Goal: Task Accomplishment & Management: Manage account settings

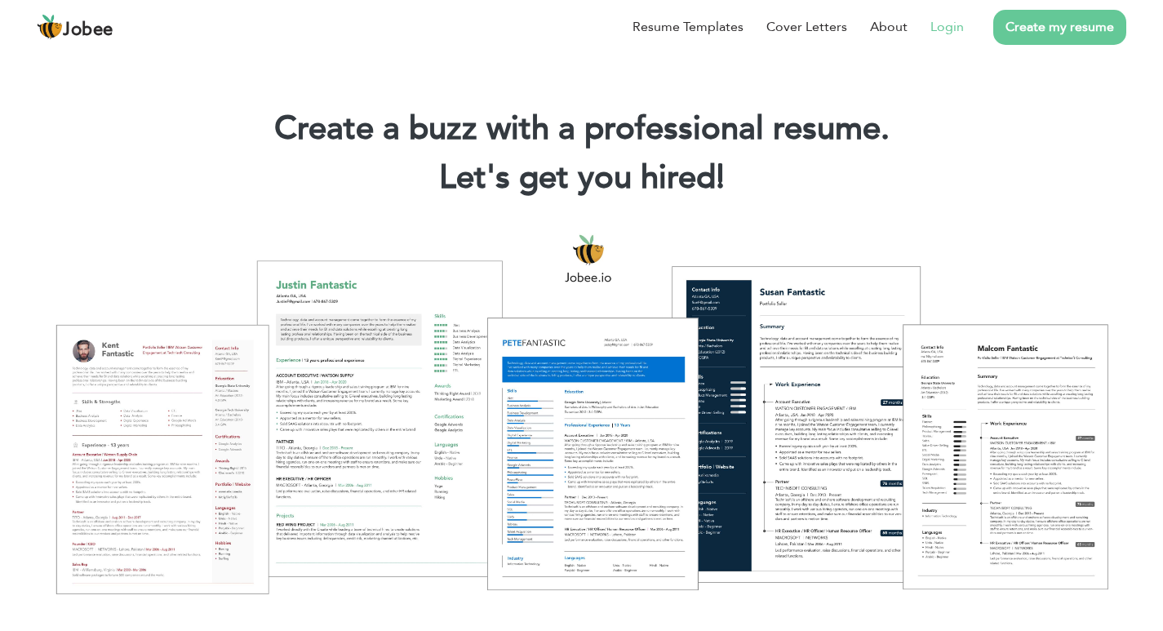
click at [956, 28] on link "Login" at bounding box center [946, 27] width 33 height 20
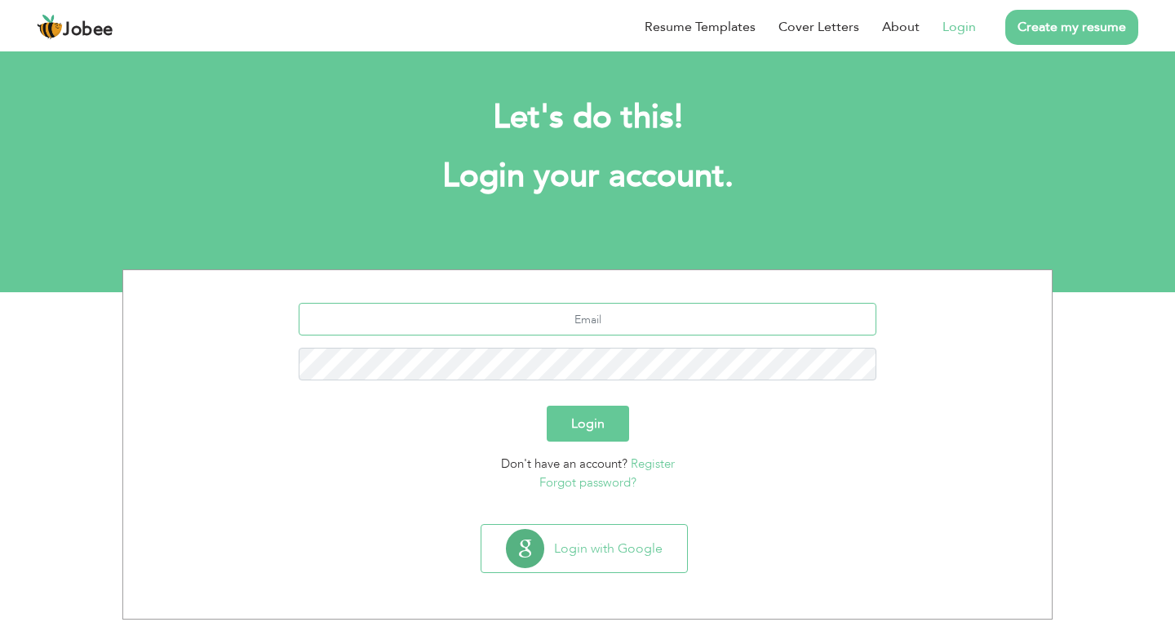
click at [569, 319] on input "text" at bounding box center [588, 319] width 579 height 33
paste input "s"
type input "sadaqatcs40@gmail.com"
click at [547, 406] on button "Login" at bounding box center [588, 424] width 82 height 36
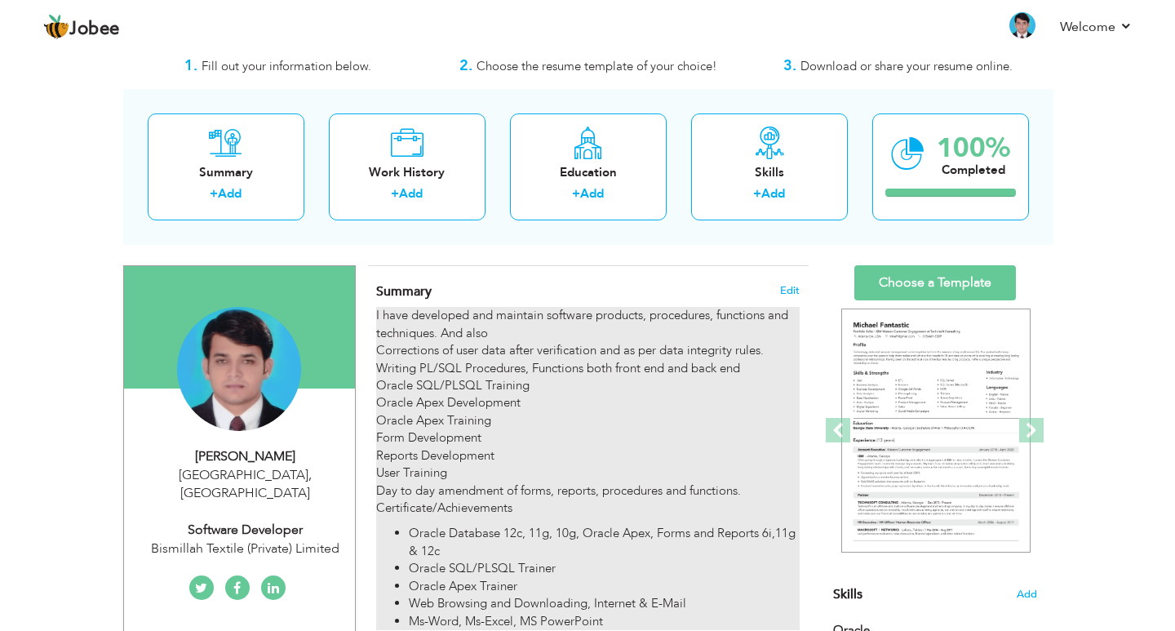
scroll to position [82, 0]
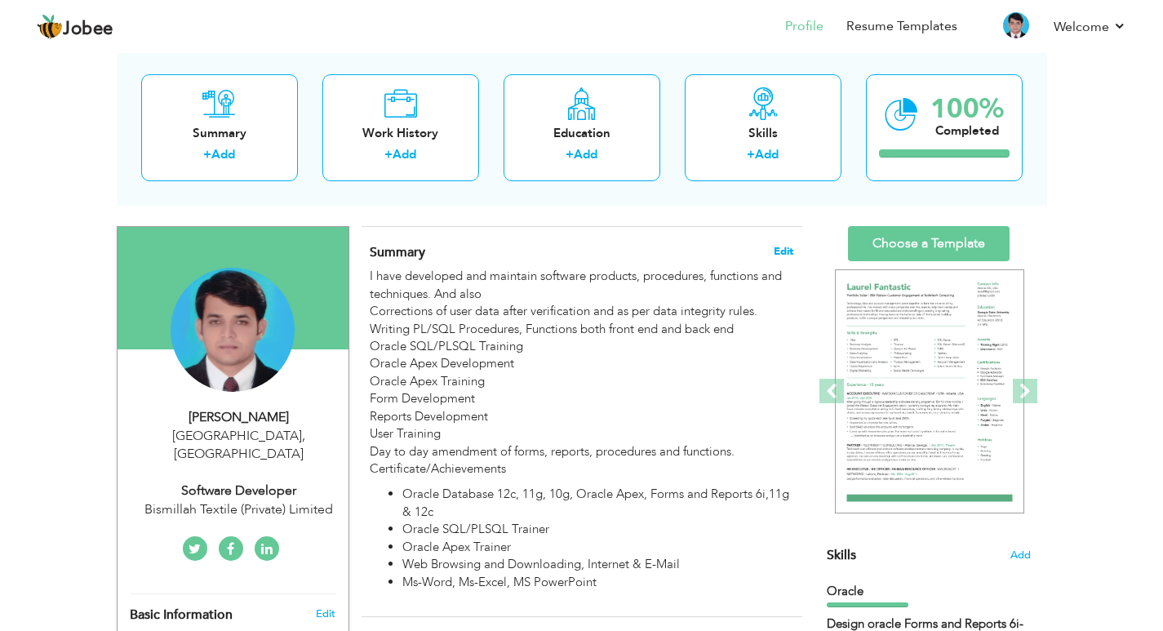
click at [787, 251] on span "Edit" at bounding box center [784, 251] width 20 height 11
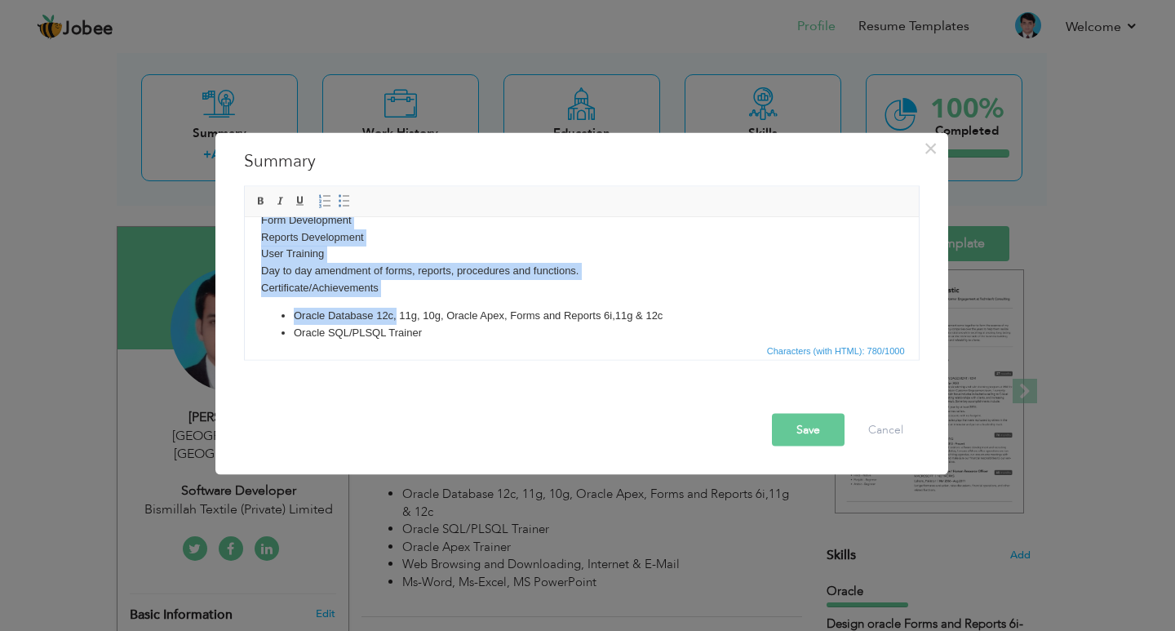
scroll to position [193, 0]
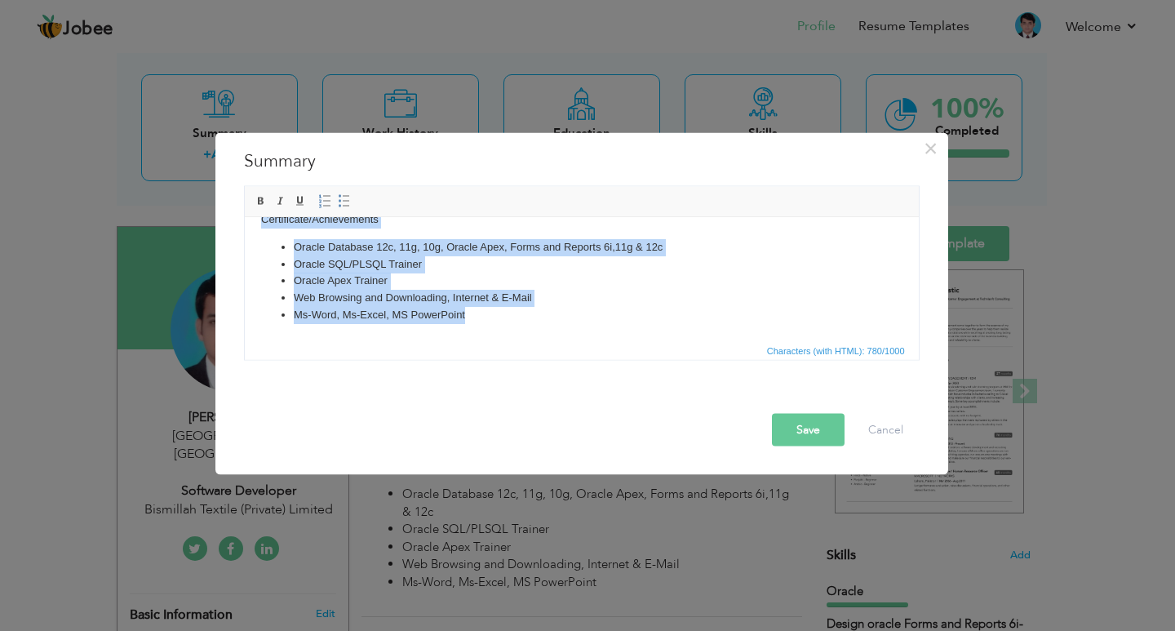
drag, startPoint x: 256, startPoint y: 236, endPoint x: 834, endPoint y: 594, distance: 679.8
click at [613, 339] on html "I have developed and maintain software products, procedures, functions and tech…" at bounding box center [581, 181] width 674 height 315
copy body "I have developed and maintain software products, procedures, functions and tech…"
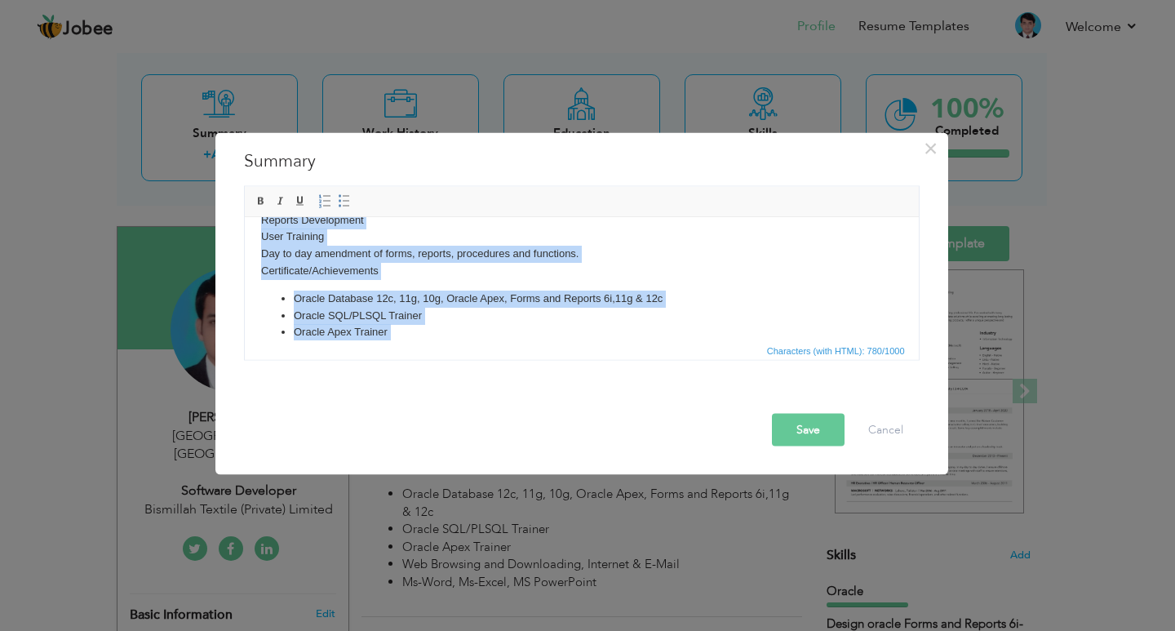
scroll to position [0, 0]
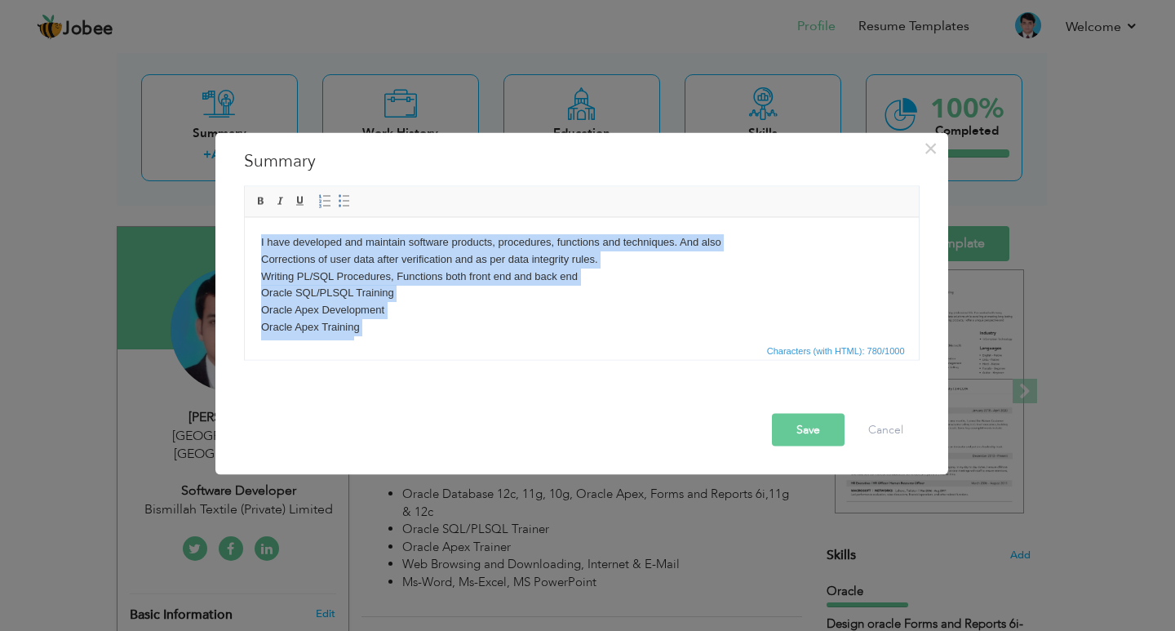
click at [451, 283] on p "I have developed and maintain software products, procedures, functions and tech…" at bounding box center [580, 326] width 641 height 187
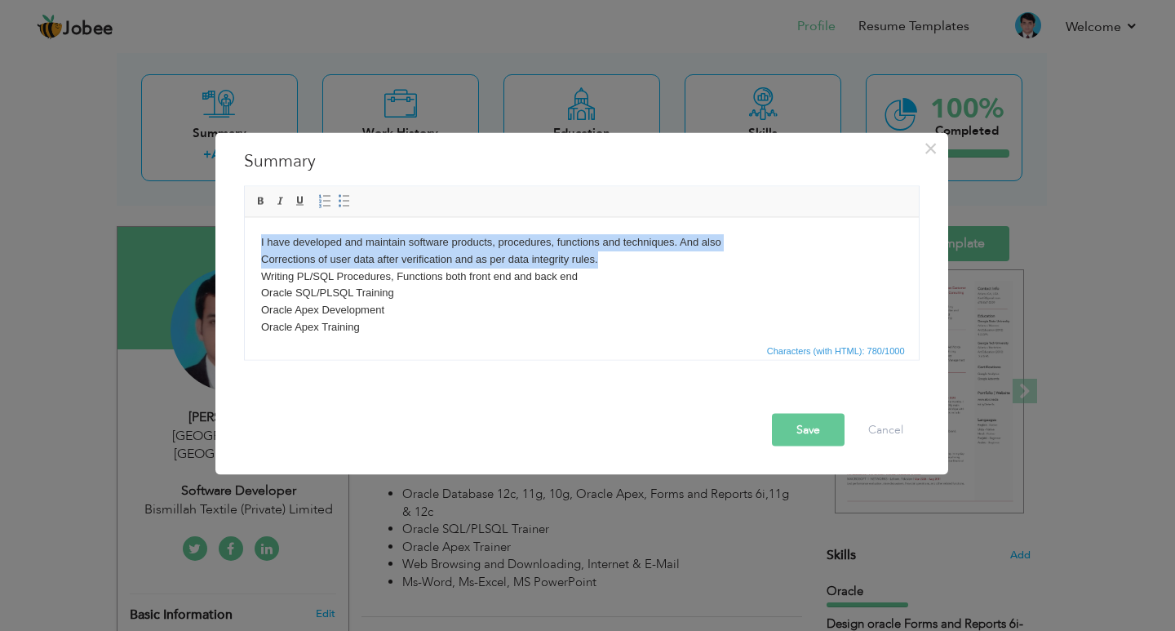
drag, startPoint x: 601, startPoint y: 259, endPoint x: 248, endPoint y: 240, distance: 353.8
click at [248, 240] on html "I have developed and maintain software products, procedures, functions and tech…" at bounding box center [581, 374] width 674 height 315
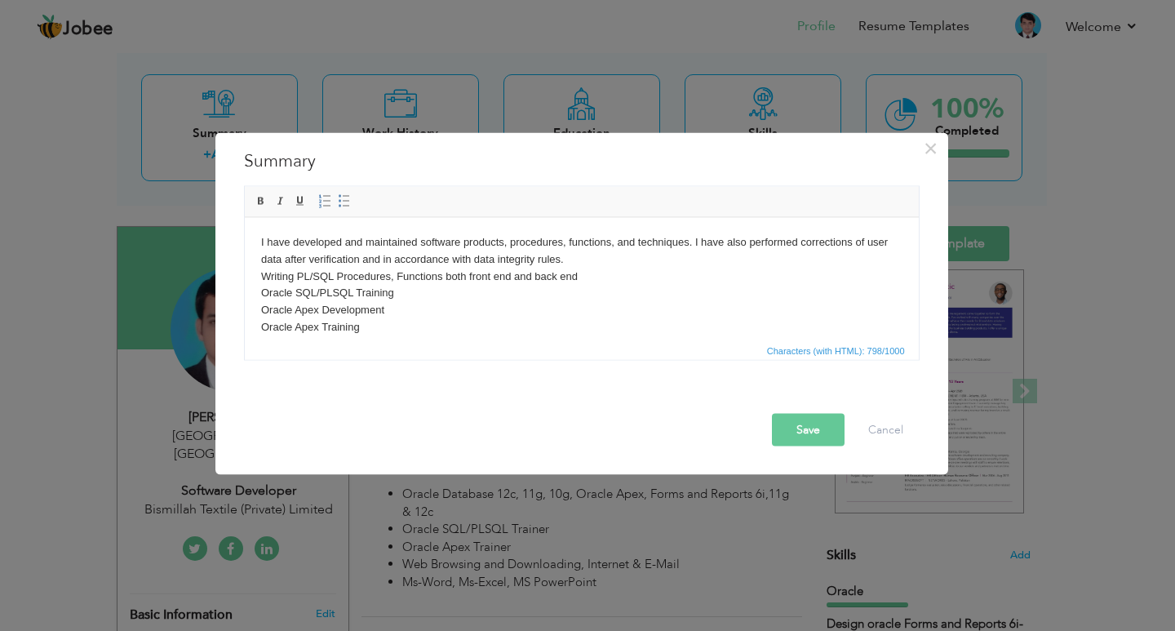
click at [428, 264] on p "I have developed and maintained software products, procedures, functions, and t…" at bounding box center [580, 326] width 641 height 187
drag, startPoint x: 469, startPoint y: 258, endPoint x: 394, endPoint y: 263, distance: 75.2
click at [394, 263] on p "I have developed and maintained software products, procedures, functions, and t…" at bounding box center [580, 326] width 641 height 187
click at [406, 266] on p "I have developed and maintain software products, procedures, functions and tech…" at bounding box center [580, 326] width 641 height 187
click at [515, 264] on p "I have developed and maintain software products, procedures, functions and tech…" at bounding box center [580, 326] width 641 height 187
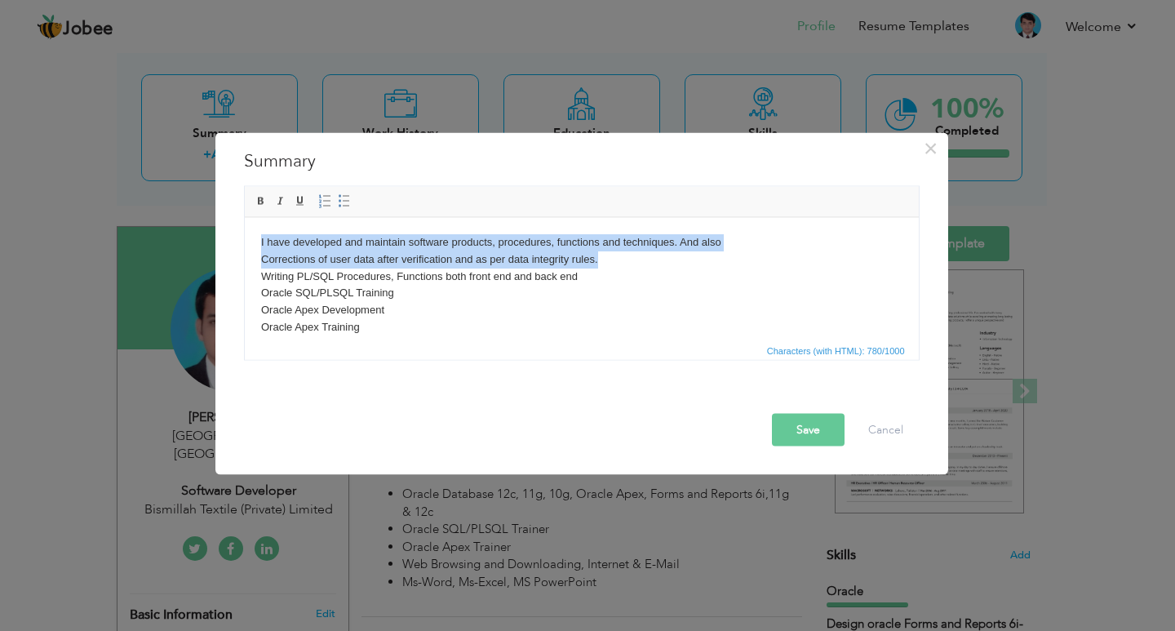
drag, startPoint x: 626, startPoint y: 258, endPoint x: 482, endPoint y: 465, distance: 252.2
click at [244, 245] on html "I have developed and maintain software products, procedures, functions and tech…" at bounding box center [581, 374] width 674 height 315
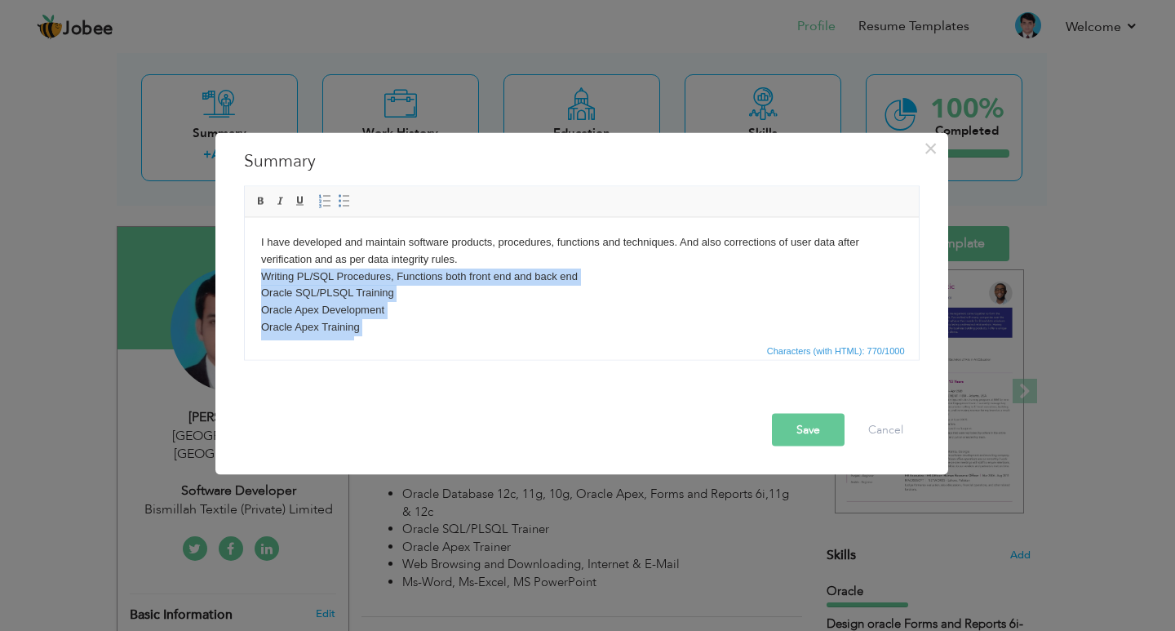
drag, startPoint x: 574, startPoint y: 310, endPoint x: 254, endPoint y: 275, distance: 321.8
click at [254, 275] on html "I have developed and maintain software products, procedures, functions and tech…" at bounding box center [581, 374] width 674 height 315
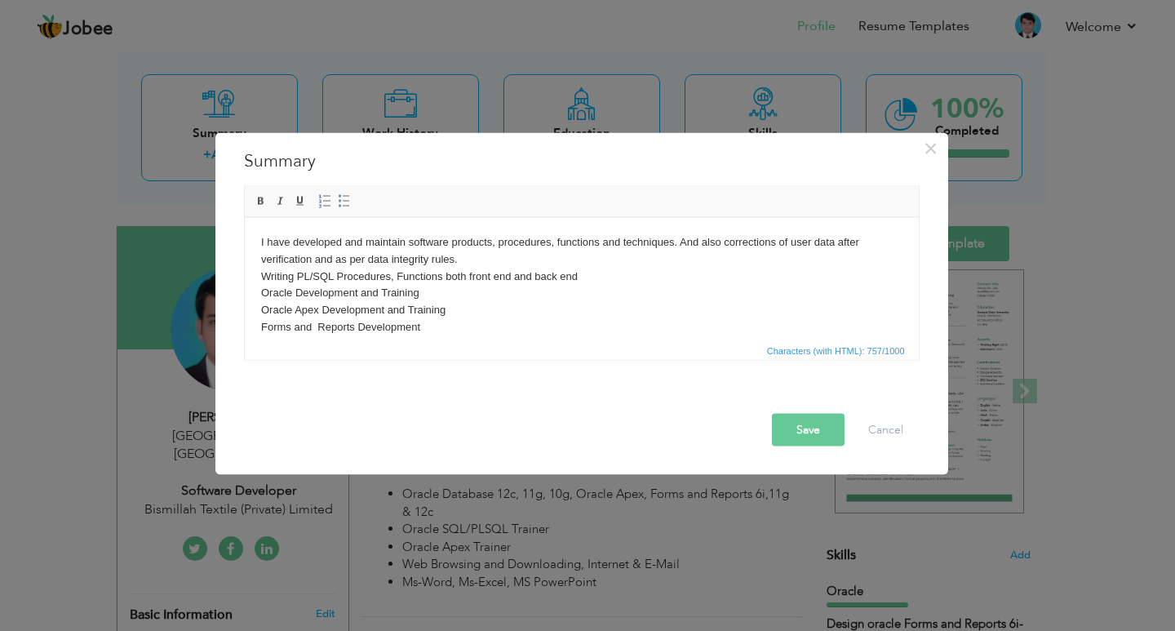
click at [468, 261] on p "I have developed and maintain software products, procedures, functions and tech…" at bounding box center [580, 309] width 641 height 153
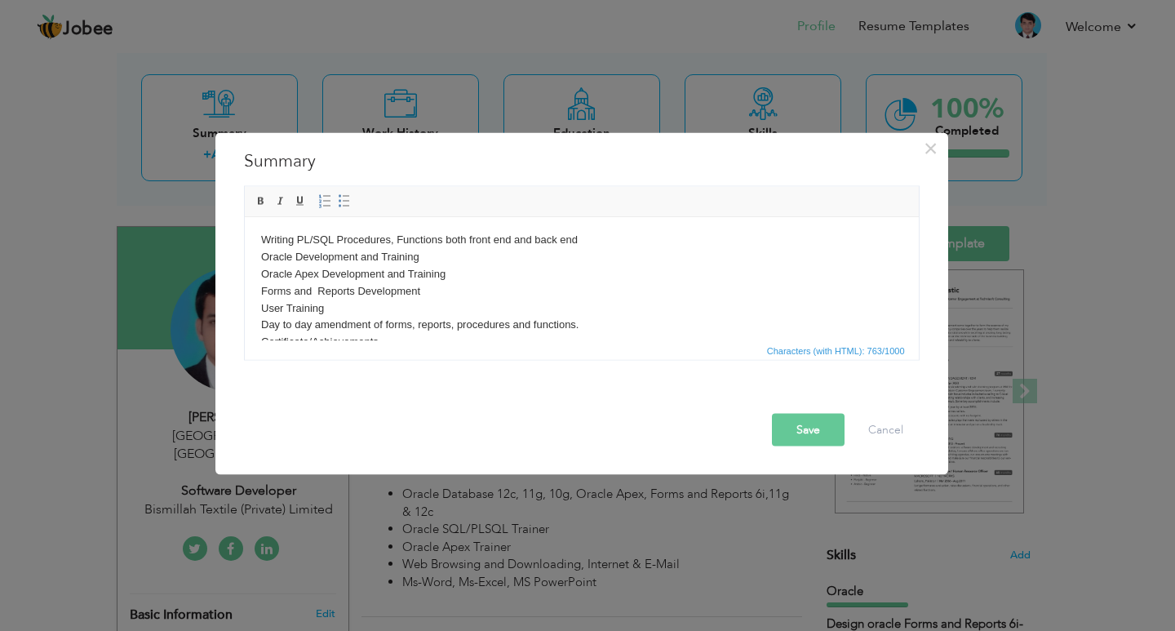
scroll to position [82, 0]
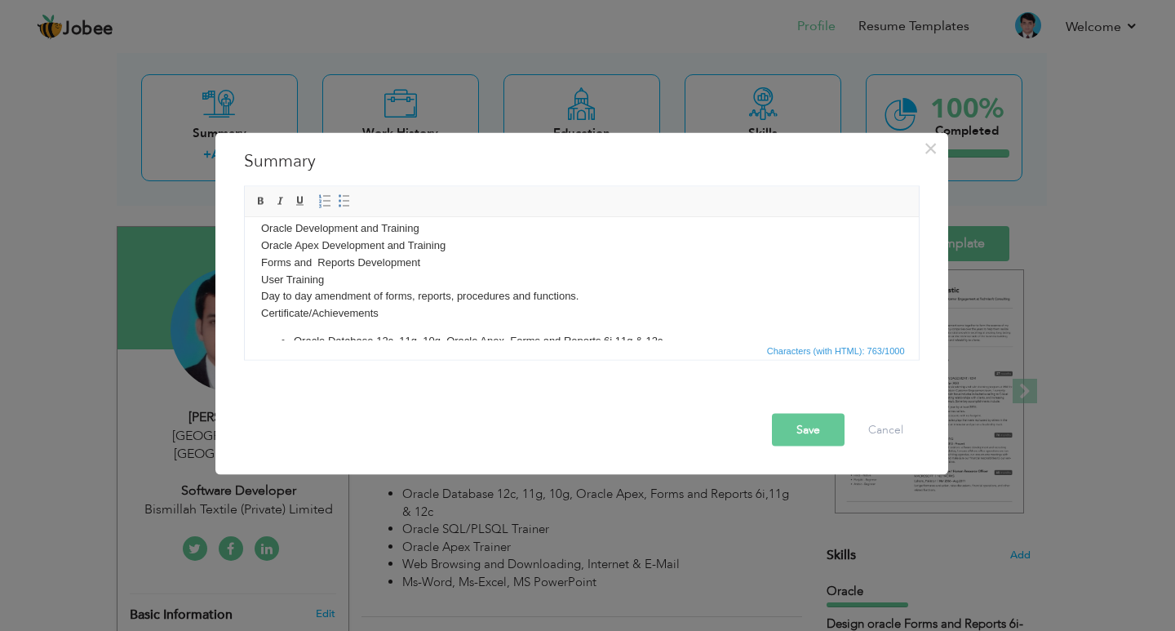
click at [619, 304] on p "I have developed and maintain software products, procedures, functions and tech…" at bounding box center [580, 237] width 641 height 170
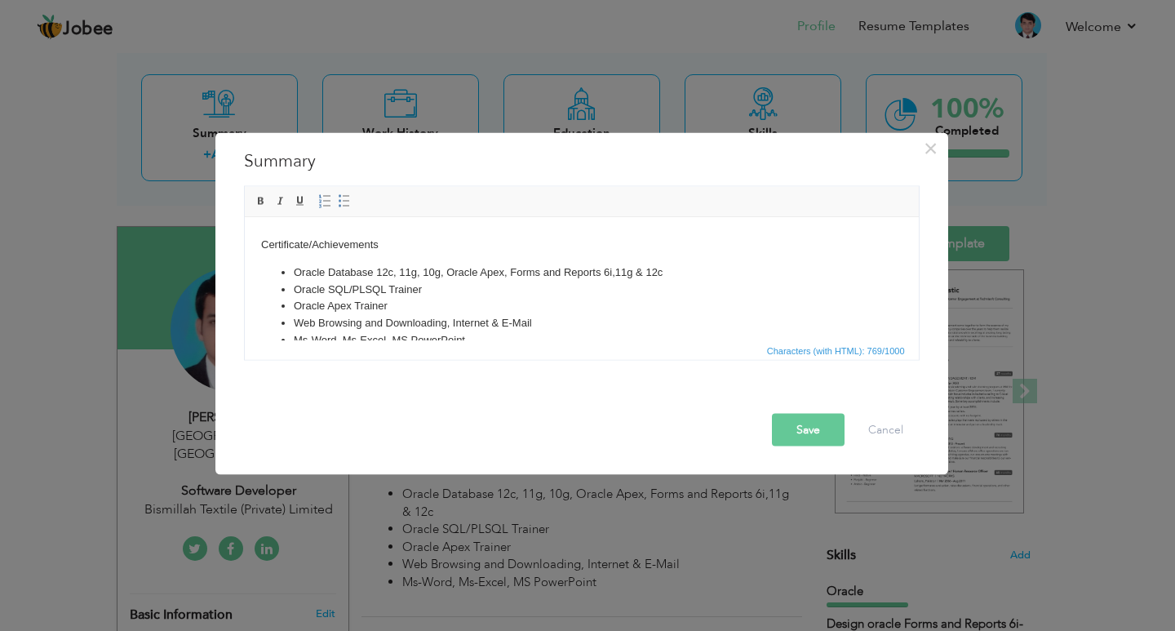
scroll to position [193, 0]
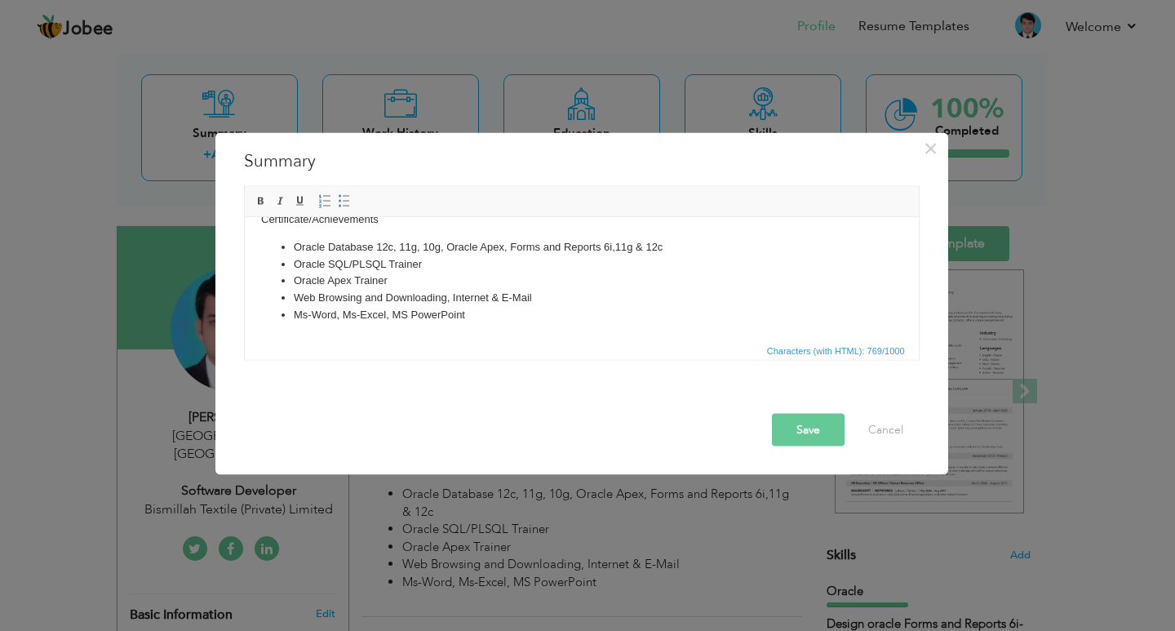
click at [526, 280] on li "Oracle Apex Trainer" at bounding box center [581, 280] width 576 height 17
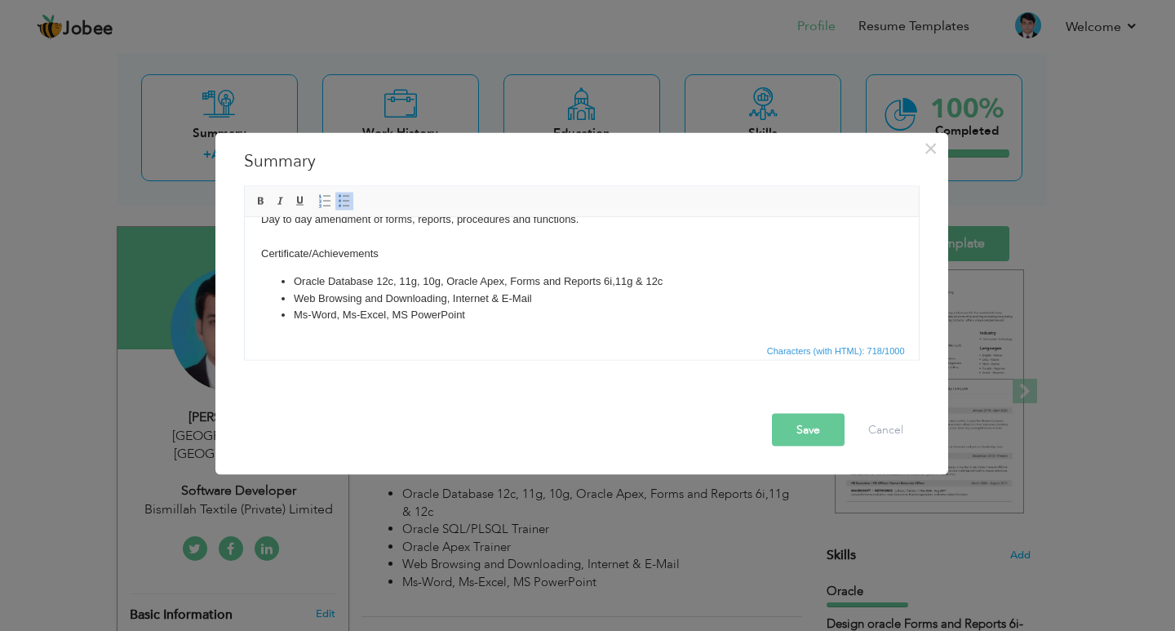
scroll to position [158, 0]
click at [389, 251] on p "I have developed and maintain software products, procedures, functions and tech…" at bounding box center [580, 168] width 641 height 187
click at [261, 203] on span at bounding box center [261, 200] width 13 height 13
click at [395, 275] on li "Oracle Database 12c, 11g, 10g, Oracle Apex, Forms and Reports 6i,11g & 12c" at bounding box center [581, 281] width 576 height 17
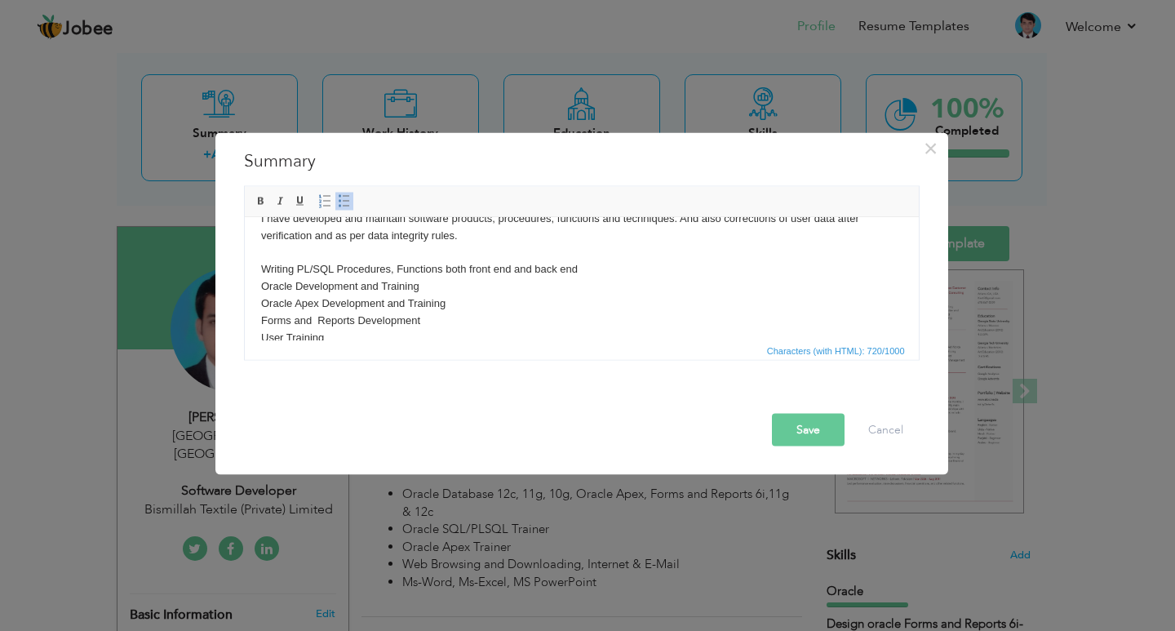
scroll to position [0, 0]
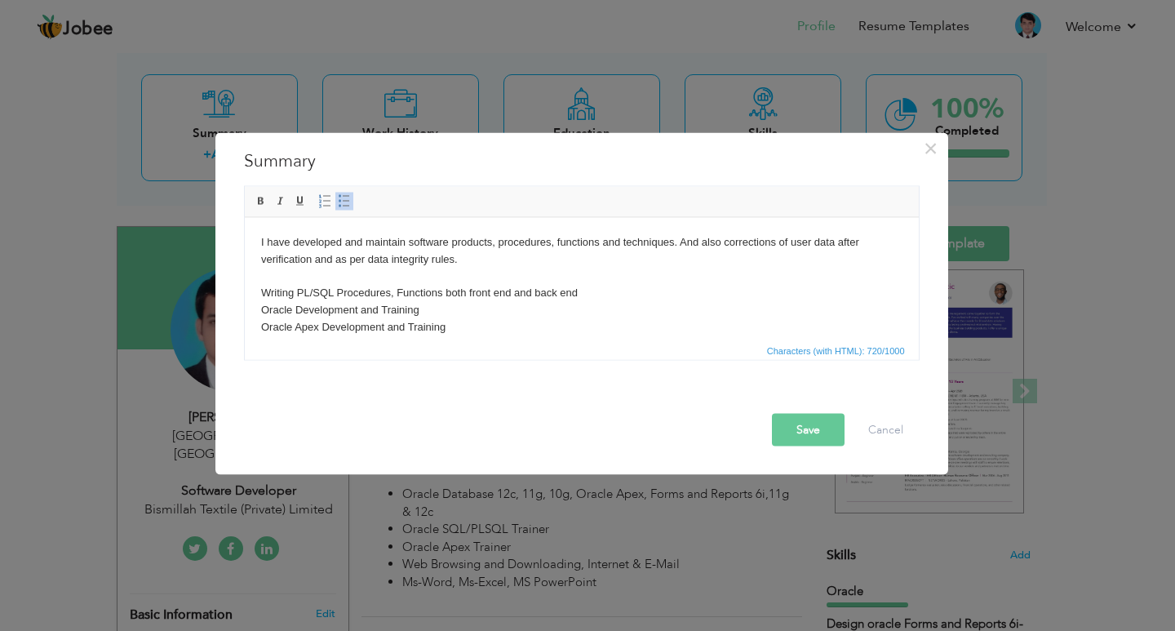
click at [299, 277] on p "I have developed and maintain software products, procedures, functions and tech…" at bounding box center [580, 326] width 641 height 187
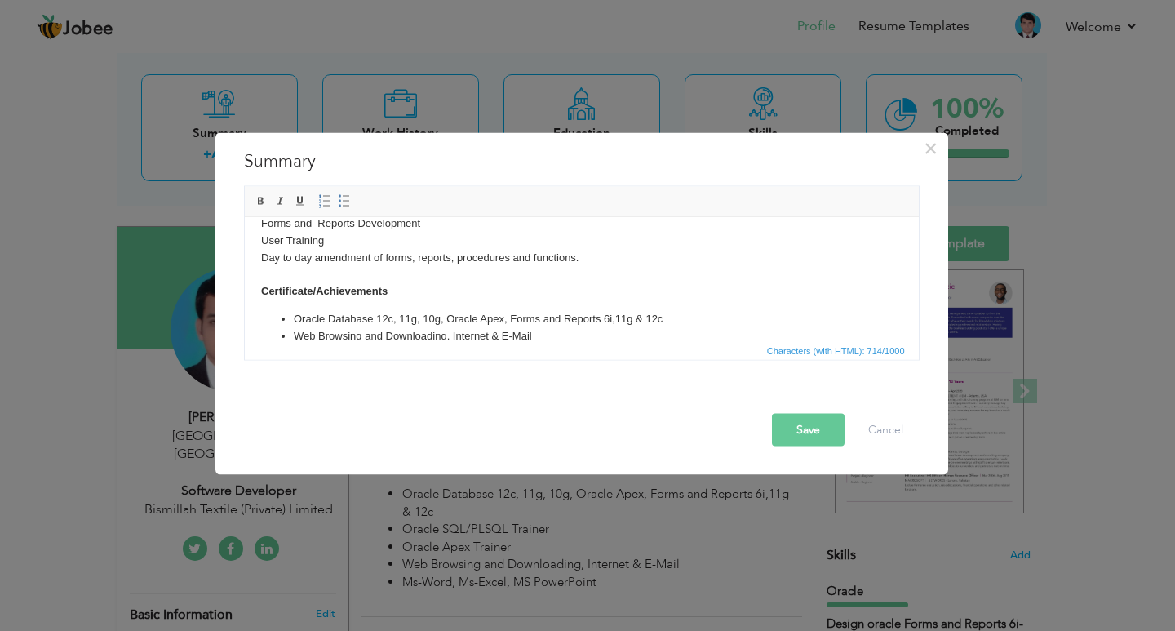
scroll to position [141, 0]
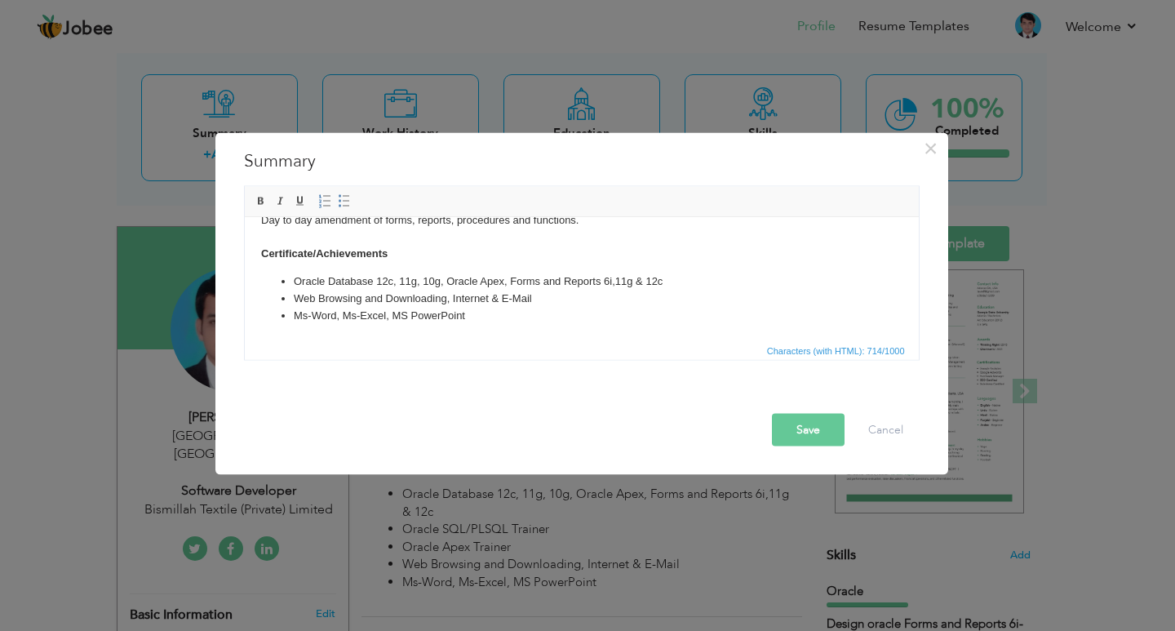
click at [809, 432] on button "Save" at bounding box center [808, 429] width 73 height 33
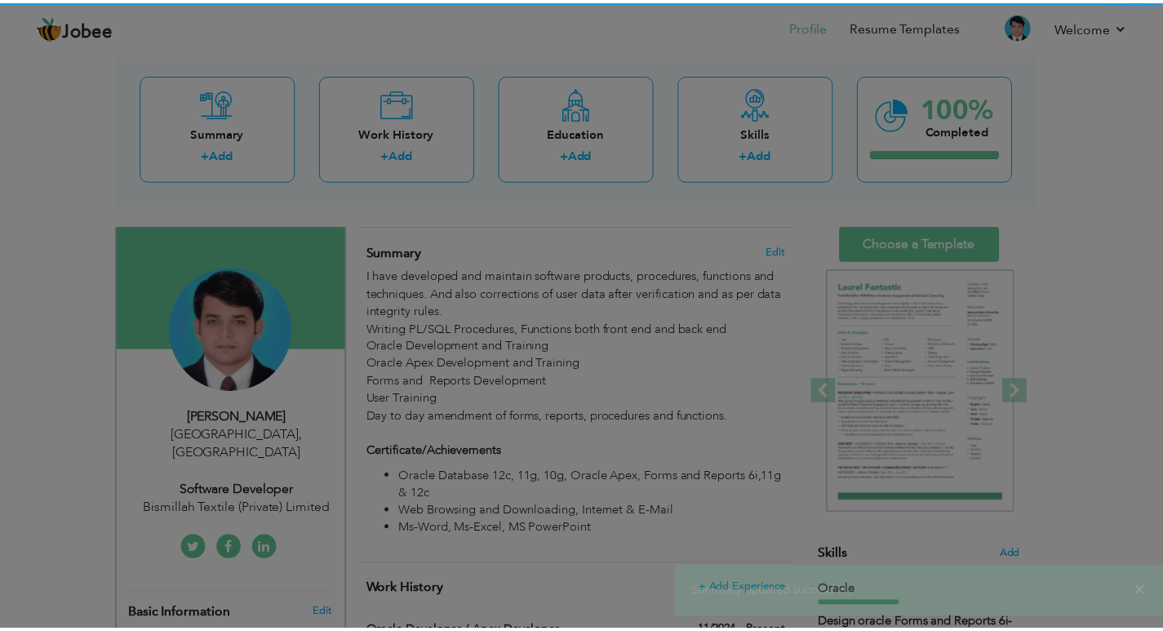
scroll to position [0, 0]
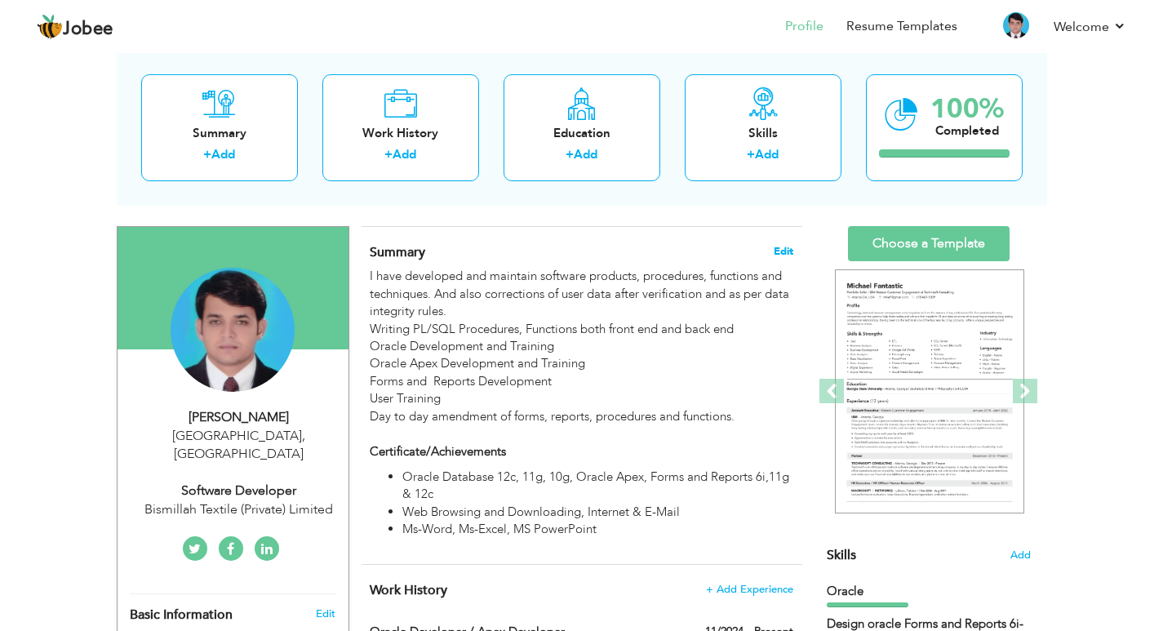
click at [784, 253] on span "Edit" at bounding box center [784, 251] width 20 height 11
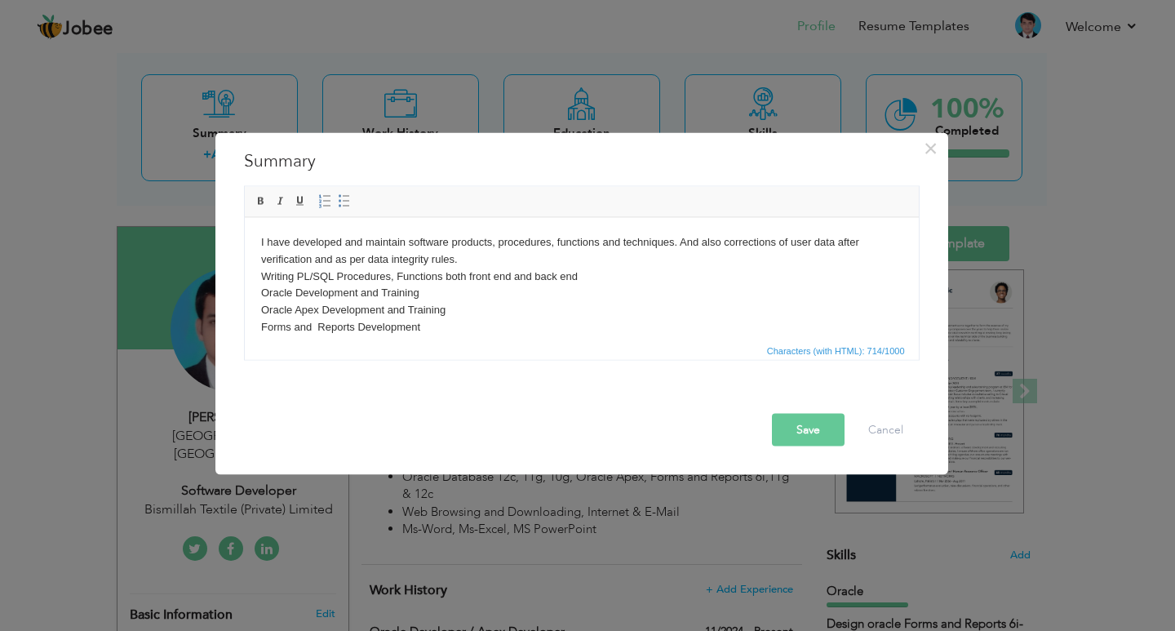
drag, startPoint x: 682, startPoint y: 243, endPoint x: 682, endPoint y: 268, distance: 25.3
click at [682, 244] on p "I have developed and maintain software products, procedures, functions and tech…" at bounding box center [580, 318] width 641 height 170
click at [797, 435] on button "Save" at bounding box center [808, 429] width 73 height 33
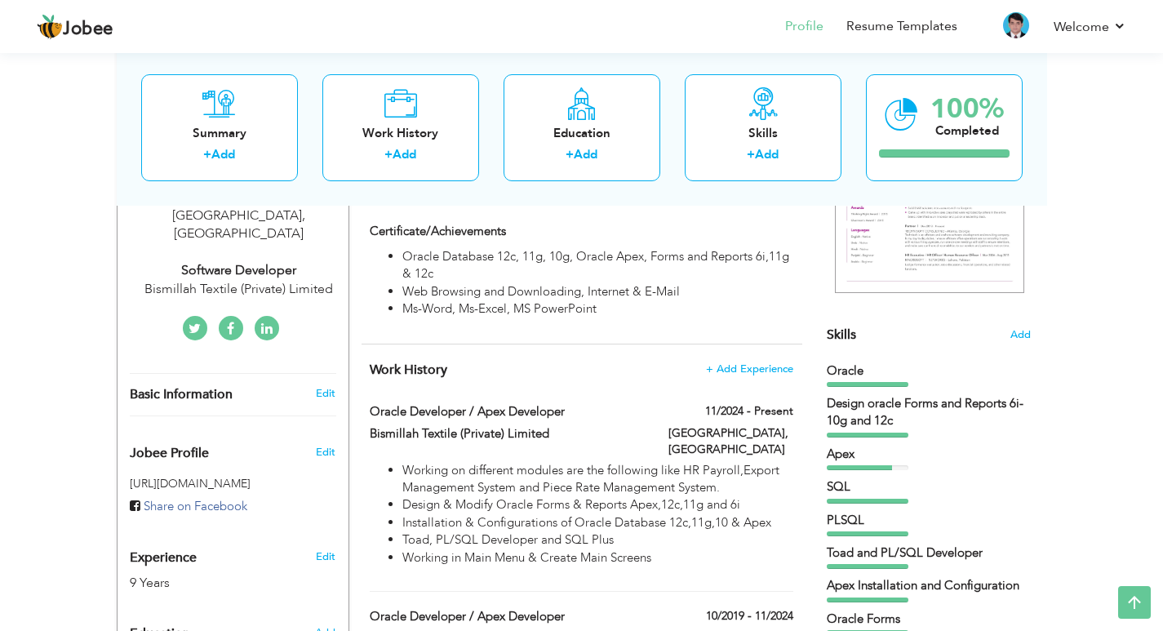
scroll to position [326, 0]
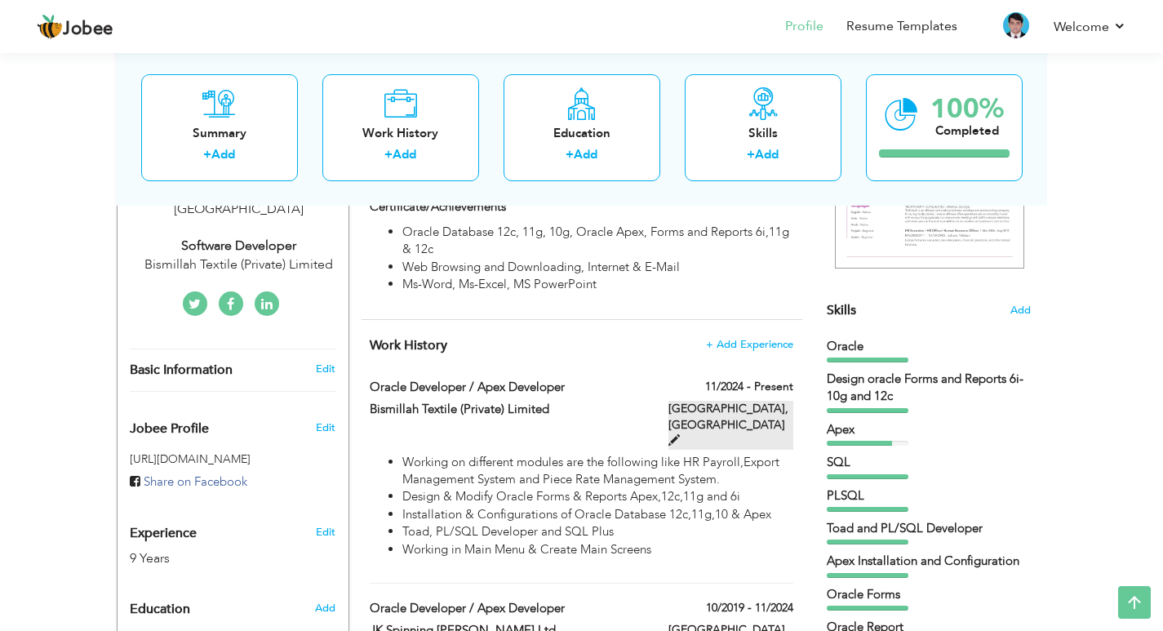
click at [680, 434] on span at bounding box center [673, 439] width 11 height 11
type input "Oracle Developer / Apex Developer"
type input "Bismillah Textile (Private) Limited"
type input "11/2024"
type input "[GEOGRAPHIC_DATA]"
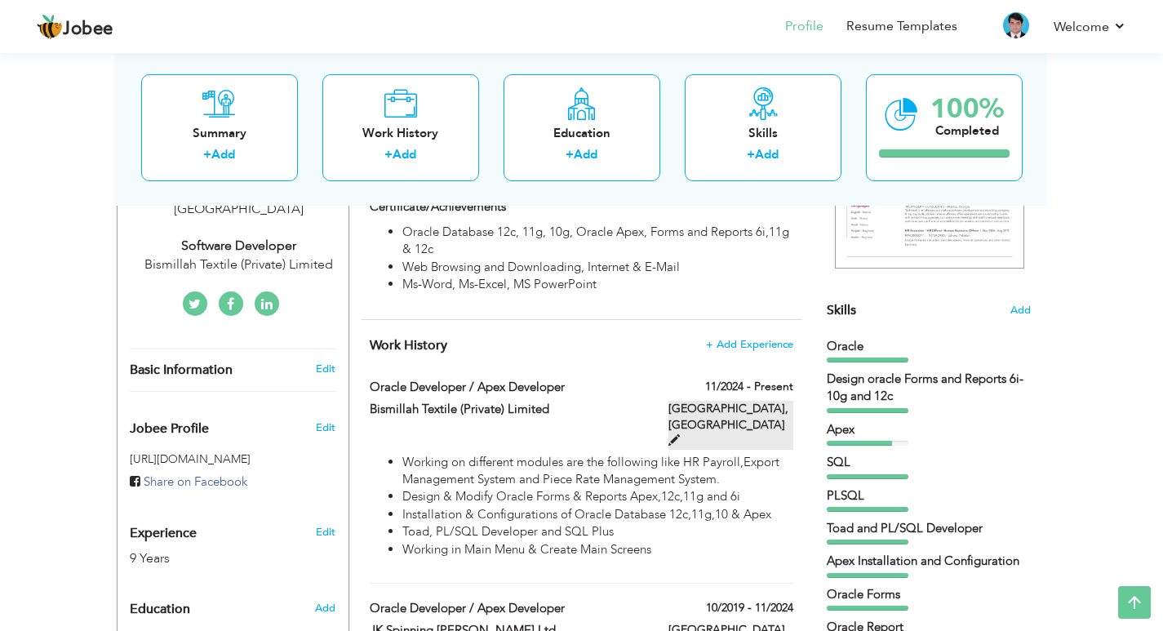
type input "[GEOGRAPHIC_DATA]"
checkbox input "true"
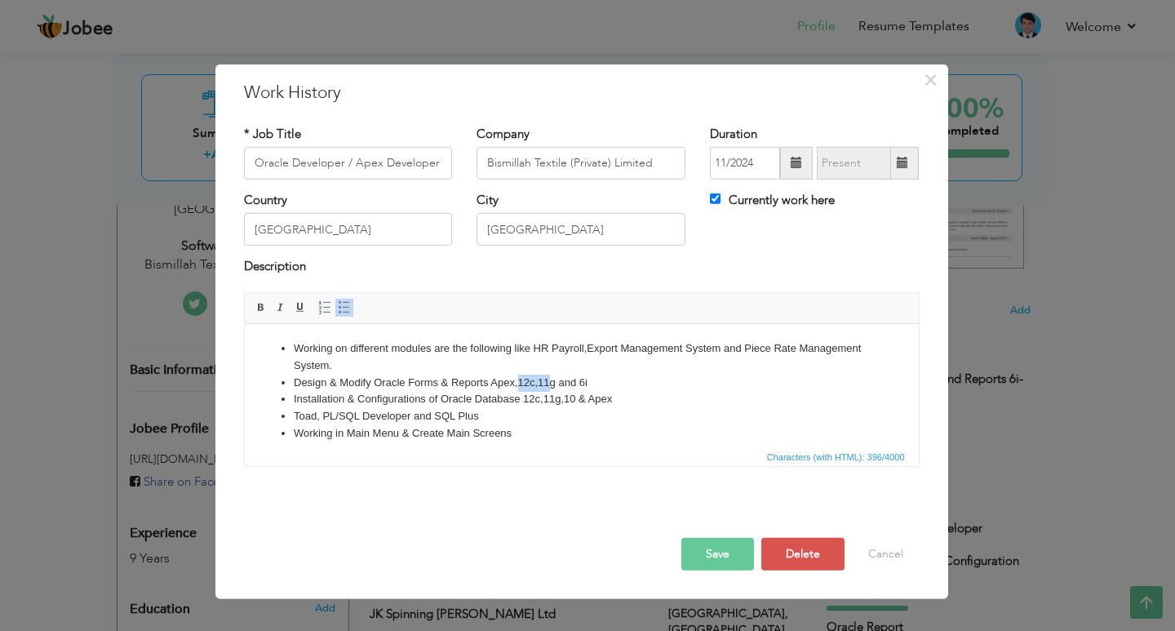
drag, startPoint x: 517, startPoint y: 379, endPoint x: 549, endPoint y: 384, distance: 32.1
click at [548, 384] on li "Design & Modify Oracle Forms & Reports Apex,12c,11g and 6i" at bounding box center [581, 382] width 576 height 17
click at [550, 384] on li "Design & Modify Oracle Forms & Reports Apex,12c,11g and 6i" at bounding box center [581, 382] width 576 height 17
click at [552, 384] on li "Design & Modify Oracle Forms & Reports Apex,12c,11g and 6i" at bounding box center [581, 382] width 576 height 17
click at [556, 384] on li "Design & Modify Oracle Forms & Reports Apex,12c,11g and 6i" at bounding box center [581, 382] width 576 height 17
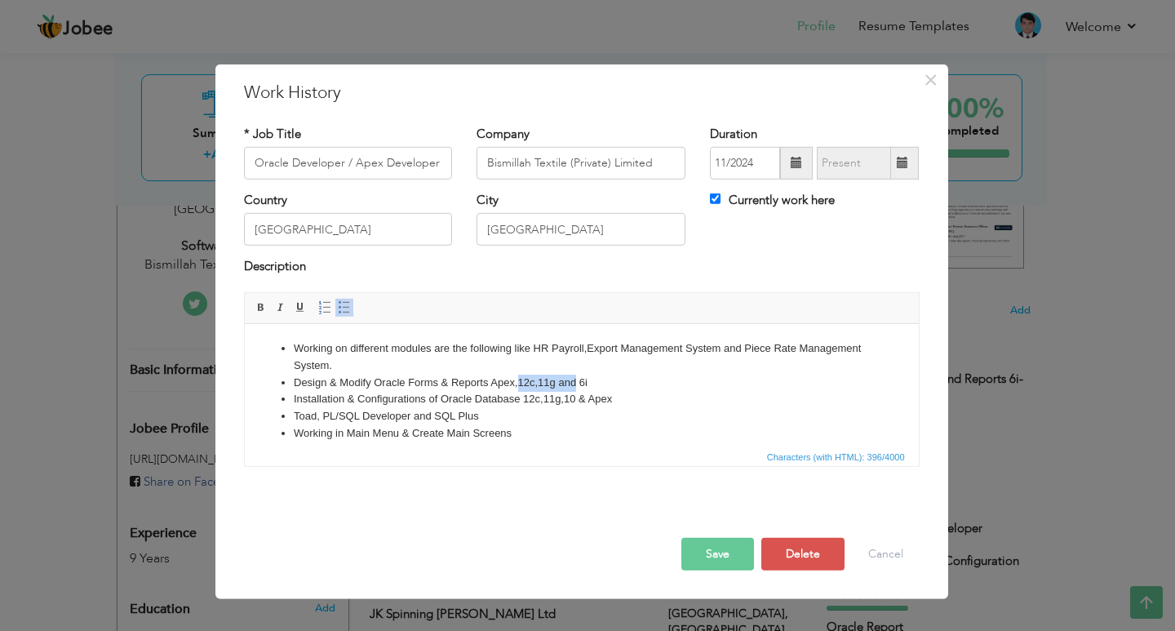
drag, startPoint x: 574, startPoint y: 381, endPoint x: 518, endPoint y: 379, distance: 55.5
click at [518, 379] on li "Design & Modify Oracle Forms & Reports Apex,12c,11g and 6i" at bounding box center [581, 382] width 576 height 17
click at [723, 554] on button "Save" at bounding box center [717, 554] width 73 height 33
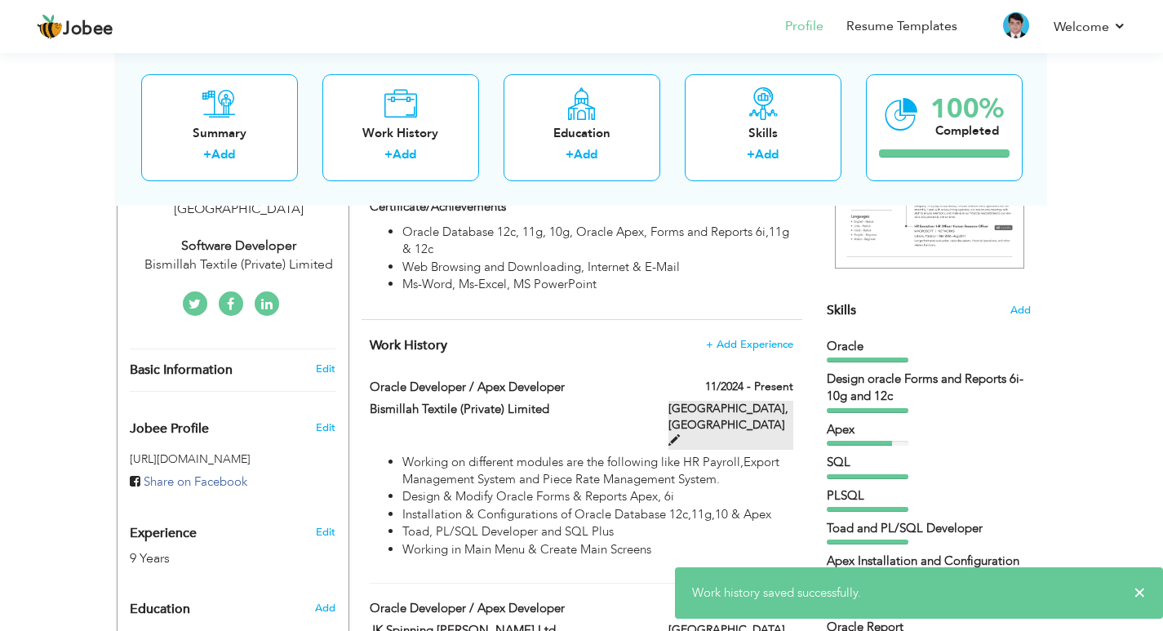
click at [680, 434] on span at bounding box center [673, 439] width 11 height 11
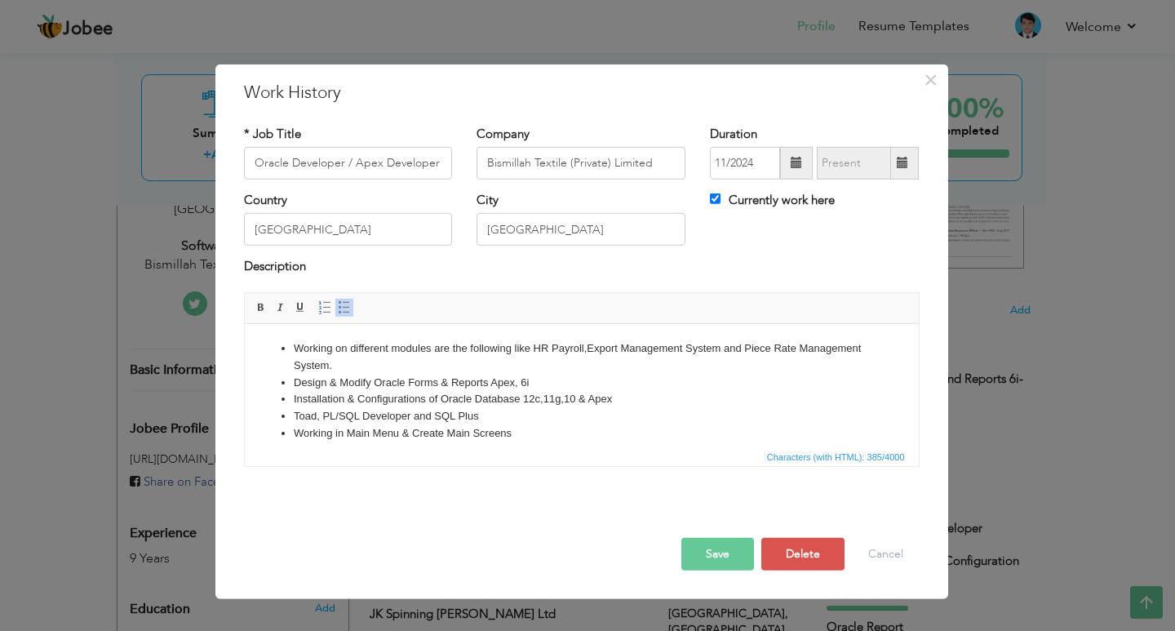
click at [733, 554] on button "Save" at bounding box center [717, 554] width 73 height 33
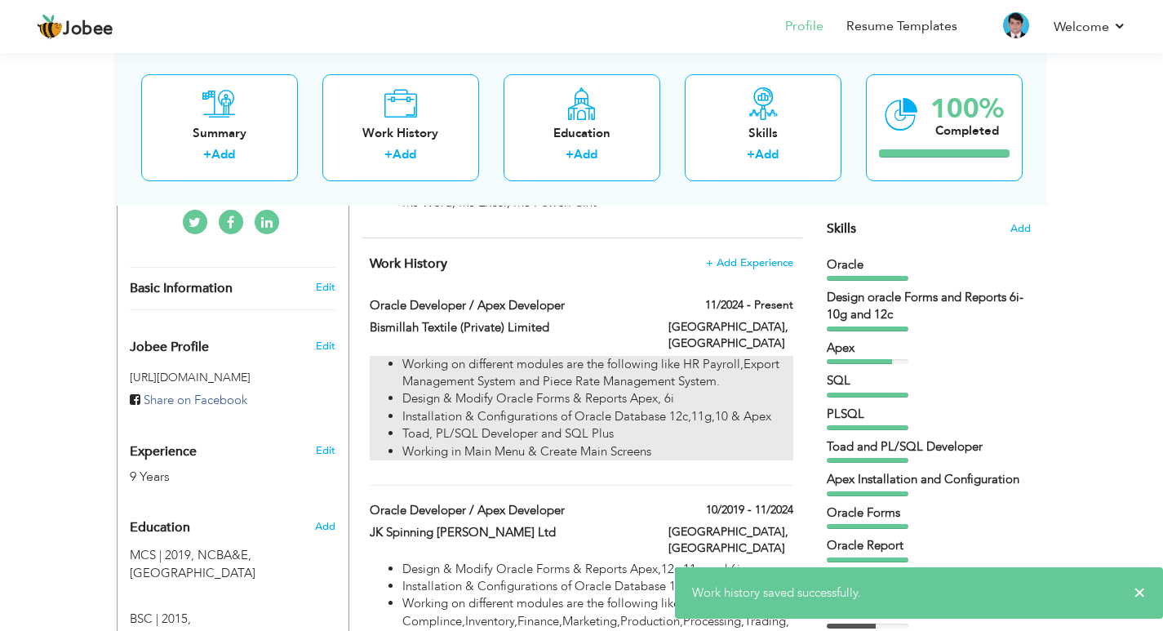
scroll to position [490, 0]
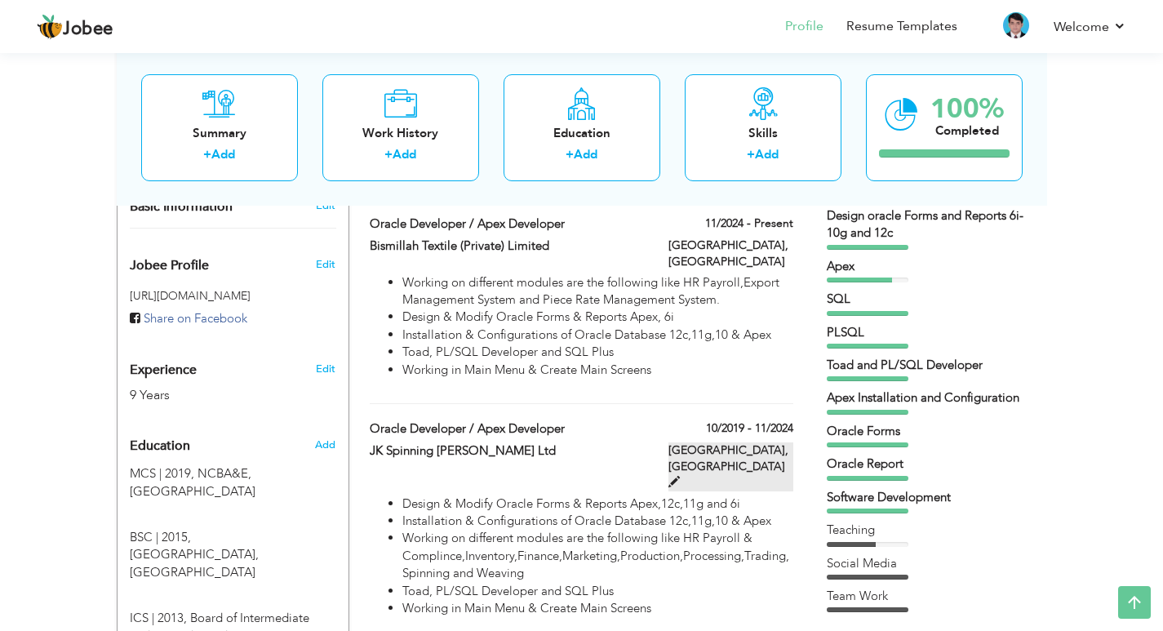
click at [680, 476] on span at bounding box center [673, 481] width 11 height 11
type input "JK Spinning [PERSON_NAME] Ltd"
type input "10/2019"
type input "11/2024"
checkbox input "false"
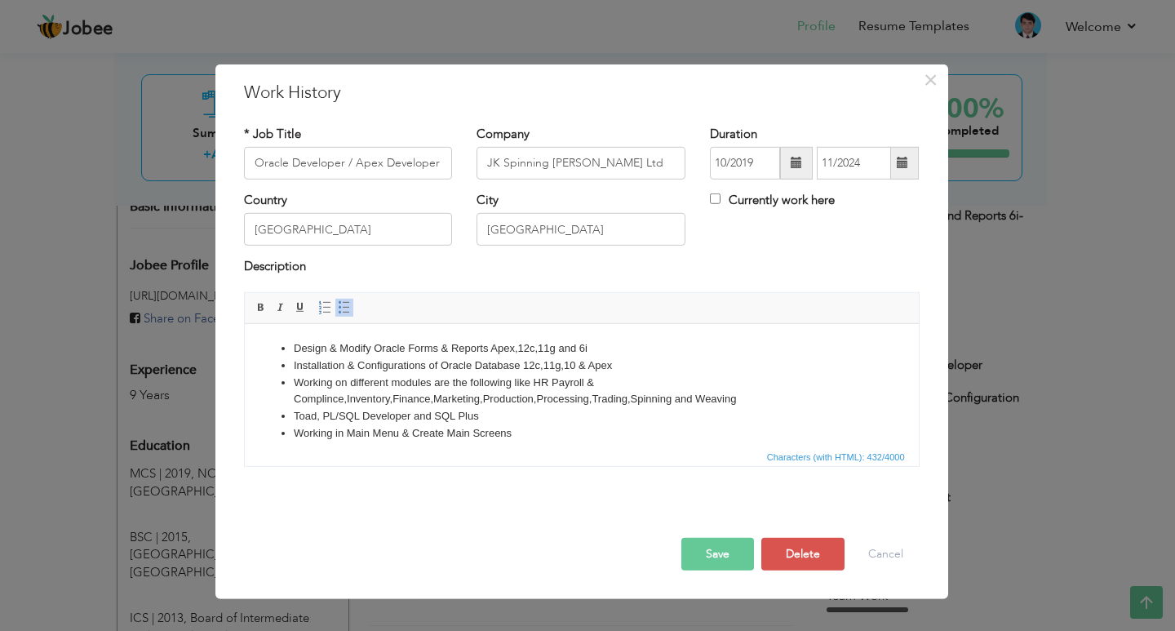
click at [743, 561] on button "Save" at bounding box center [717, 554] width 73 height 33
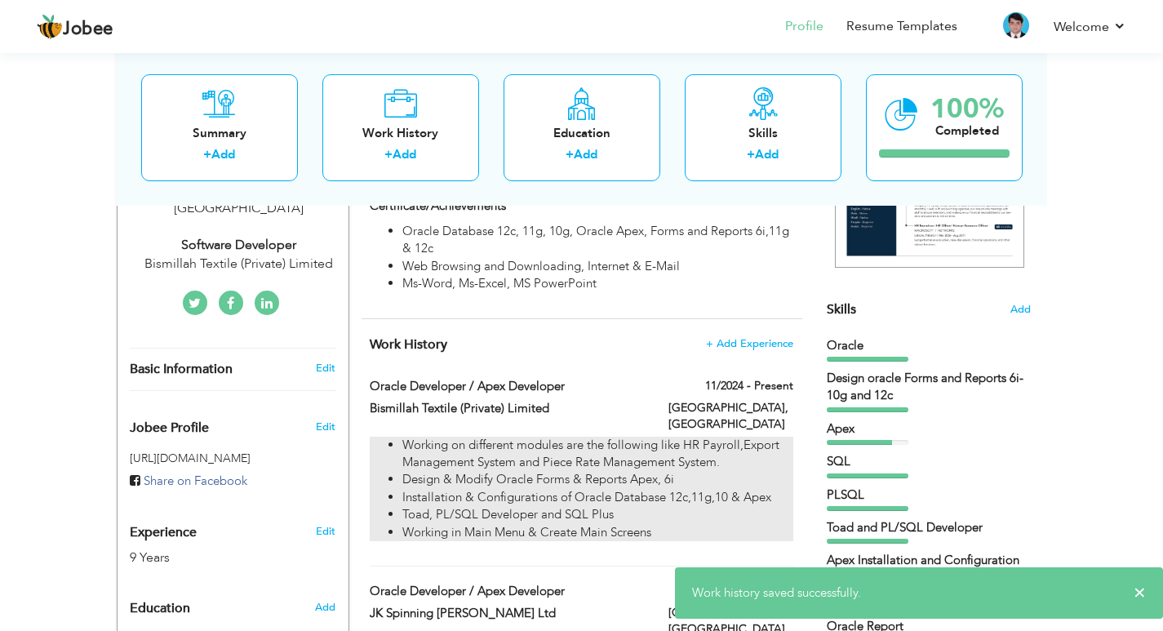
scroll to position [326, 0]
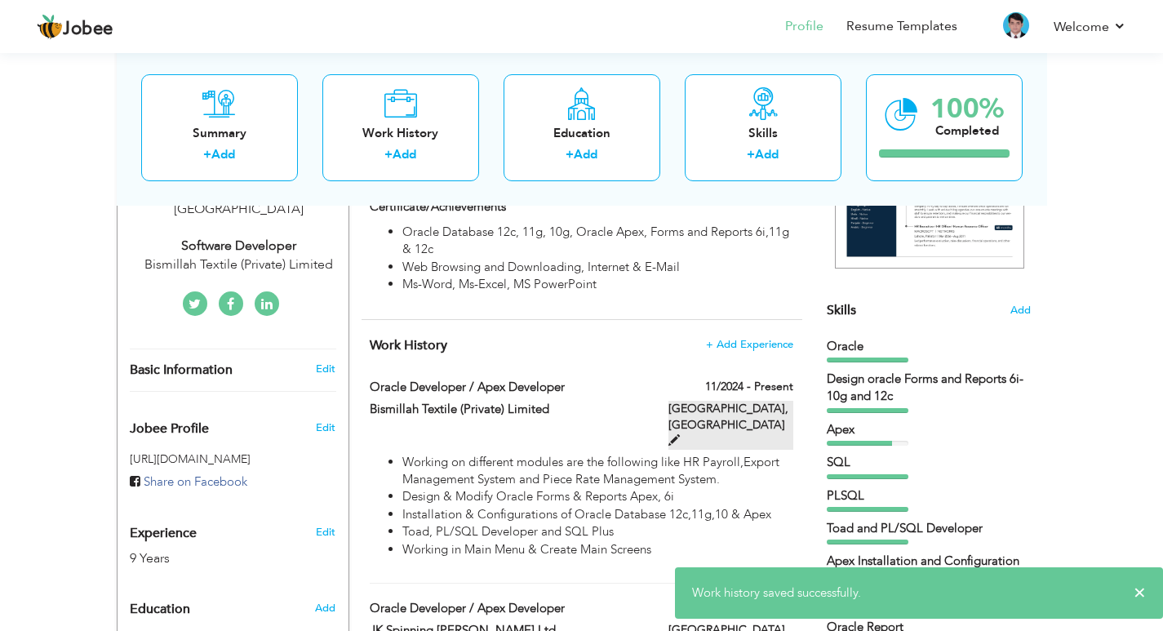
click at [680, 434] on span at bounding box center [673, 439] width 11 height 11
type input "Bismillah Textile (Private) Limited"
type input "11/2024"
checkbox input "true"
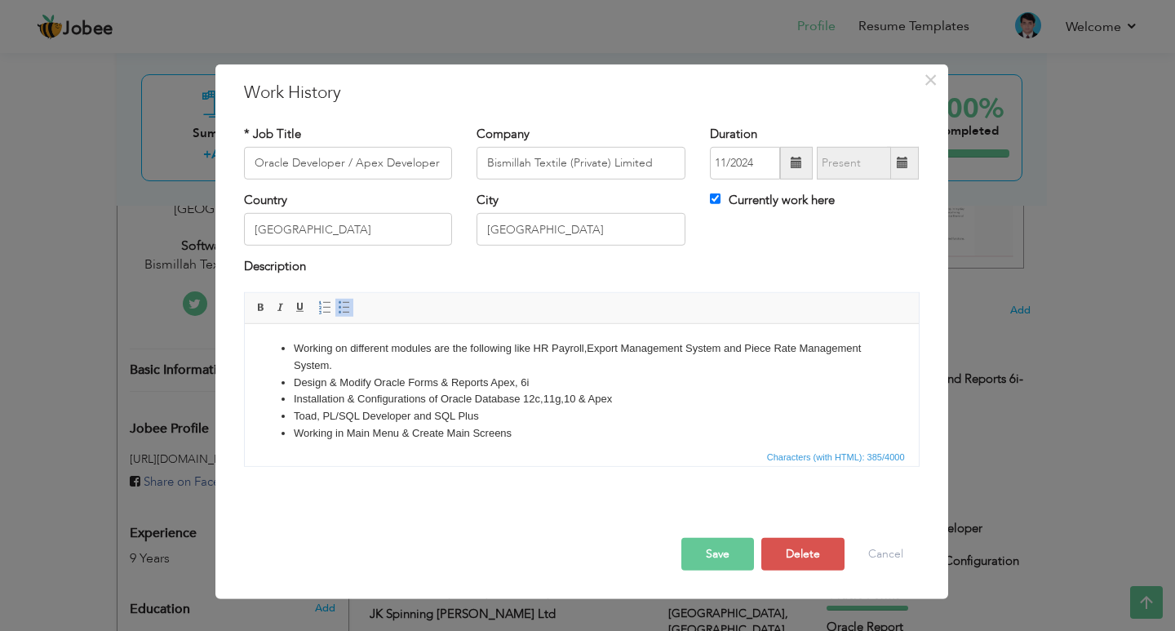
click at [583, 345] on li "Working on different modules are the following like HR Payroll,Export Managemen…" at bounding box center [581, 356] width 576 height 34
click at [708, 551] on button "Save" at bounding box center [717, 554] width 73 height 33
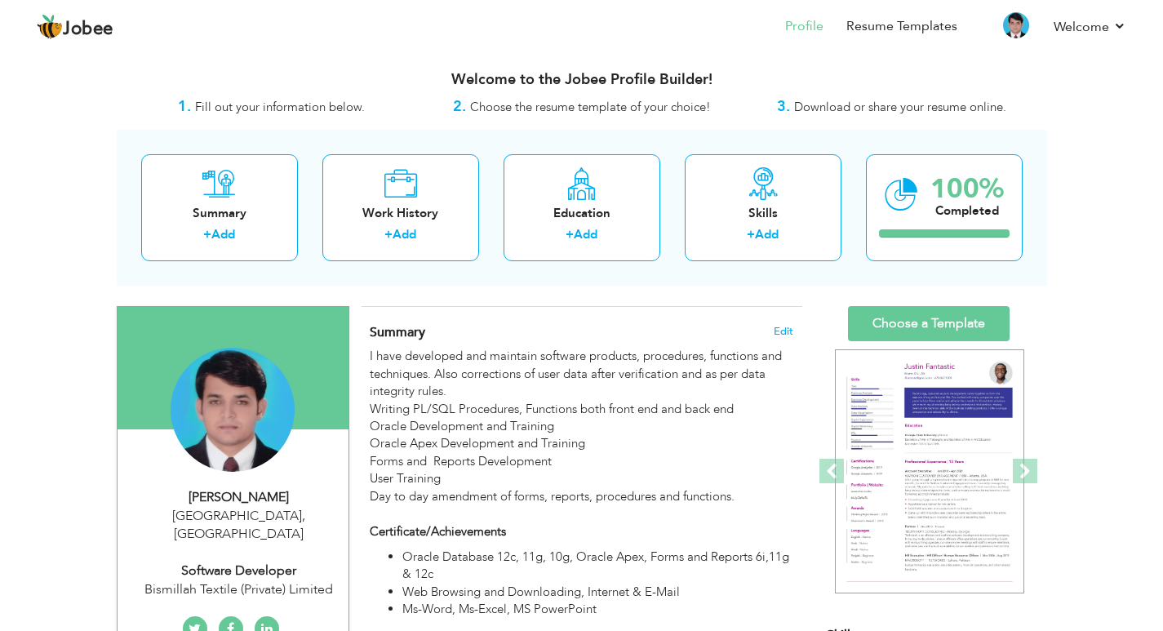
scroll to position [0, 0]
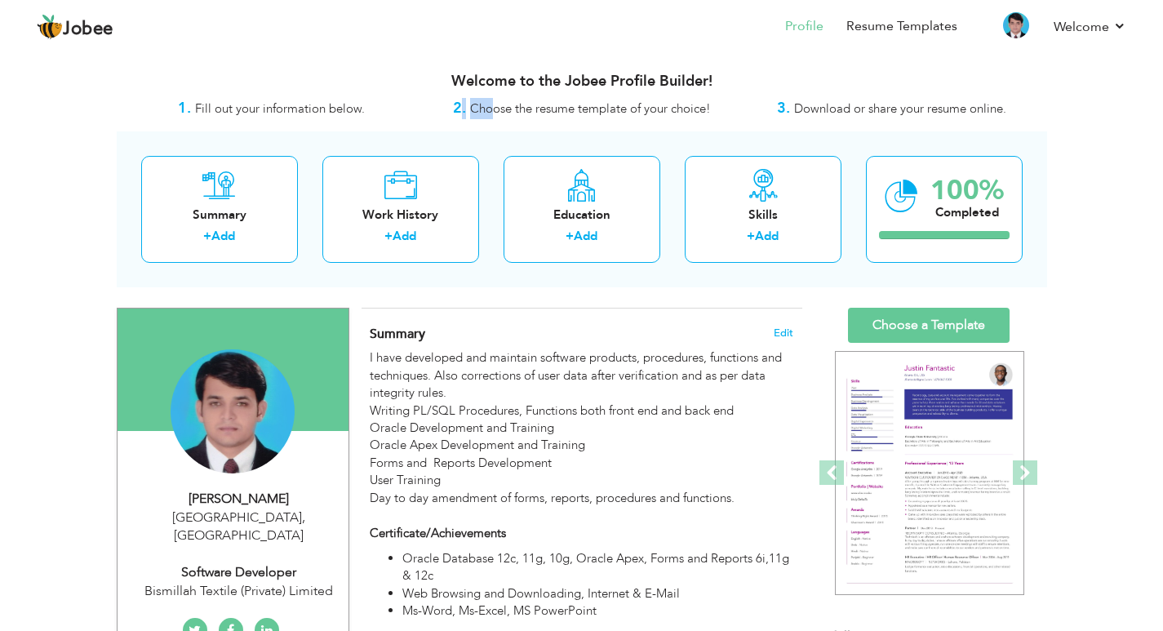
drag, startPoint x: 463, startPoint y: 104, endPoint x: 496, endPoint y: 107, distance: 33.6
click at [496, 107] on div "2. Choose the resume template of your choice!" at bounding box center [582, 108] width 310 height 21
click at [496, 107] on span "Choose the resume template of your choice!" at bounding box center [590, 108] width 241 height 16
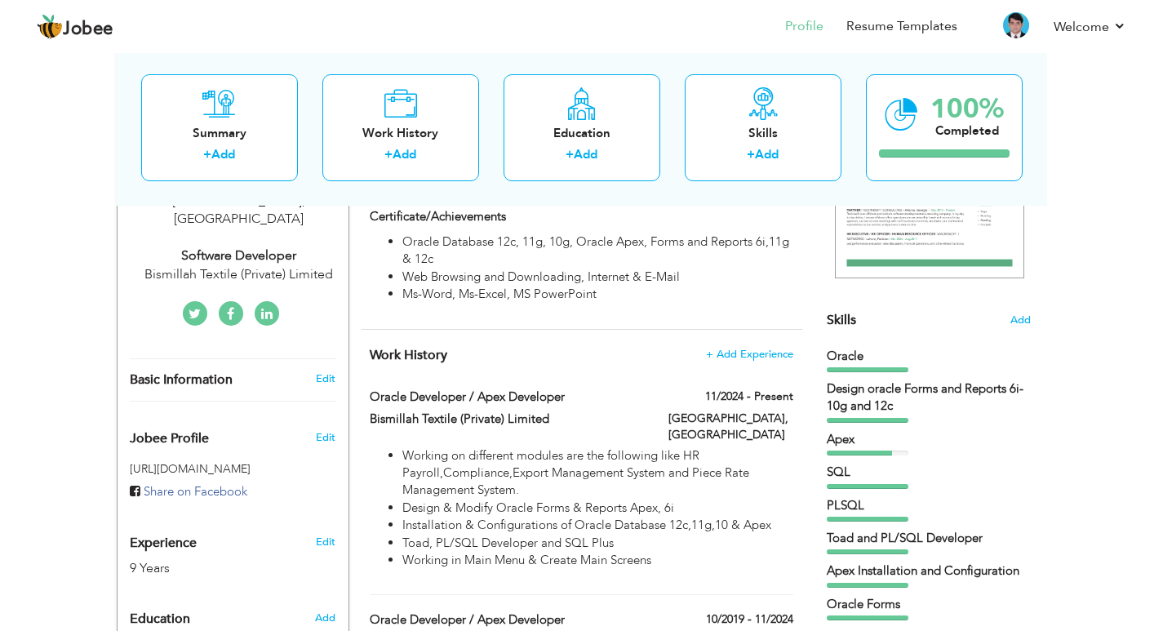
scroll to position [408, 0]
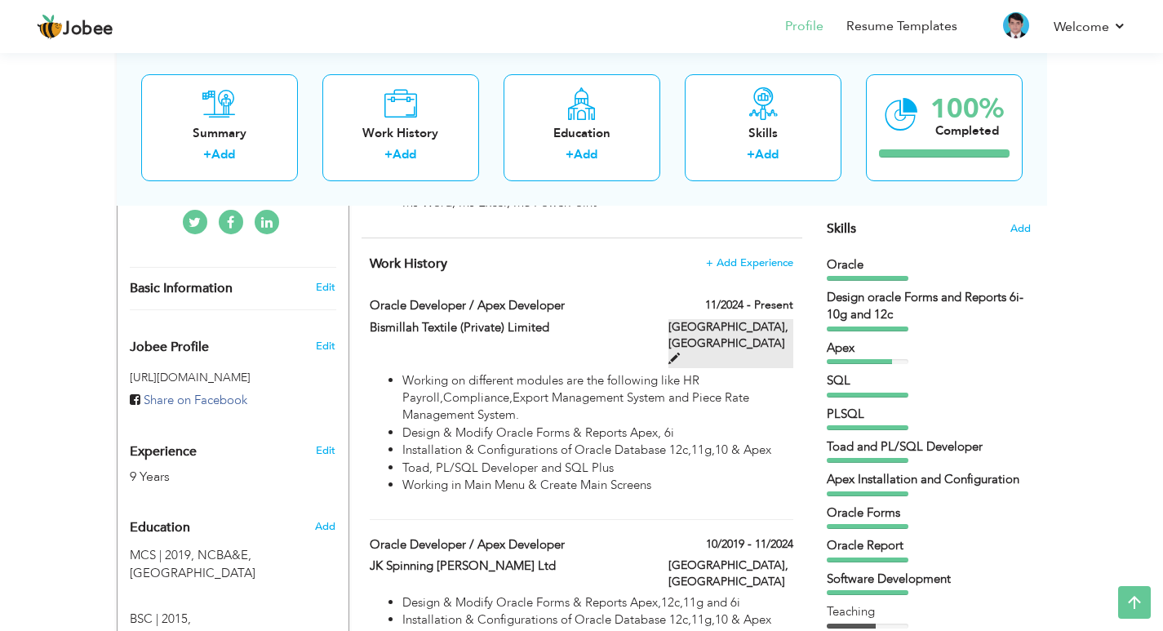
click at [680, 353] on span at bounding box center [673, 358] width 11 height 11
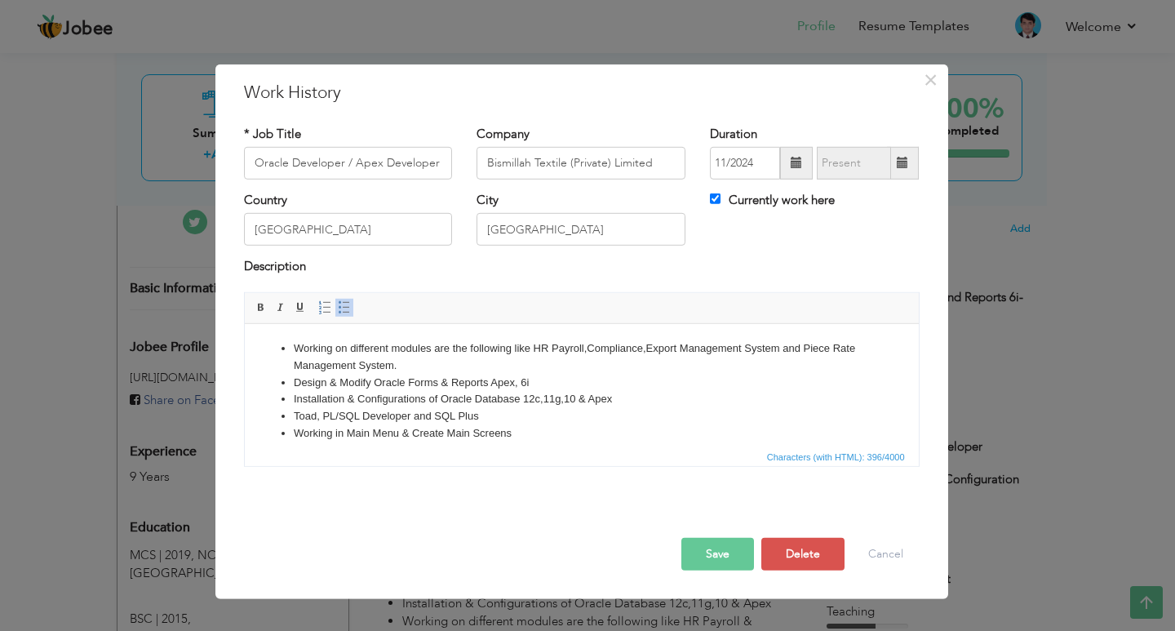
click at [482, 363] on li "Working on different modules are the following like HR Payroll,Compliance,Expor…" at bounding box center [581, 356] width 576 height 34
click at [705, 556] on button "Save" at bounding box center [717, 554] width 73 height 33
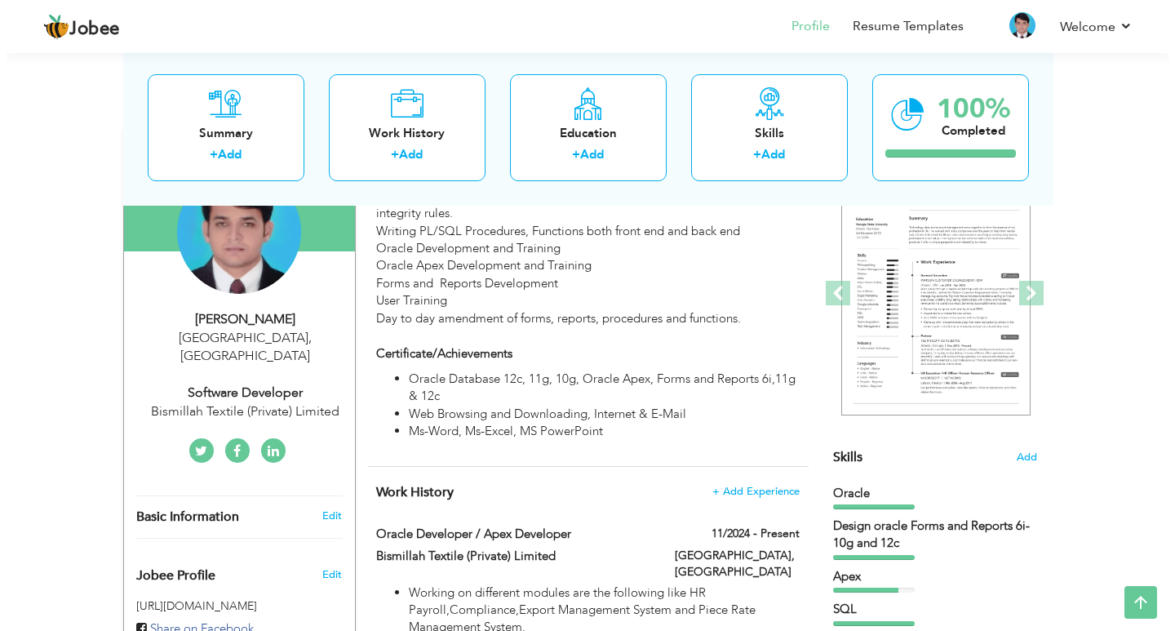
scroll to position [206, 0]
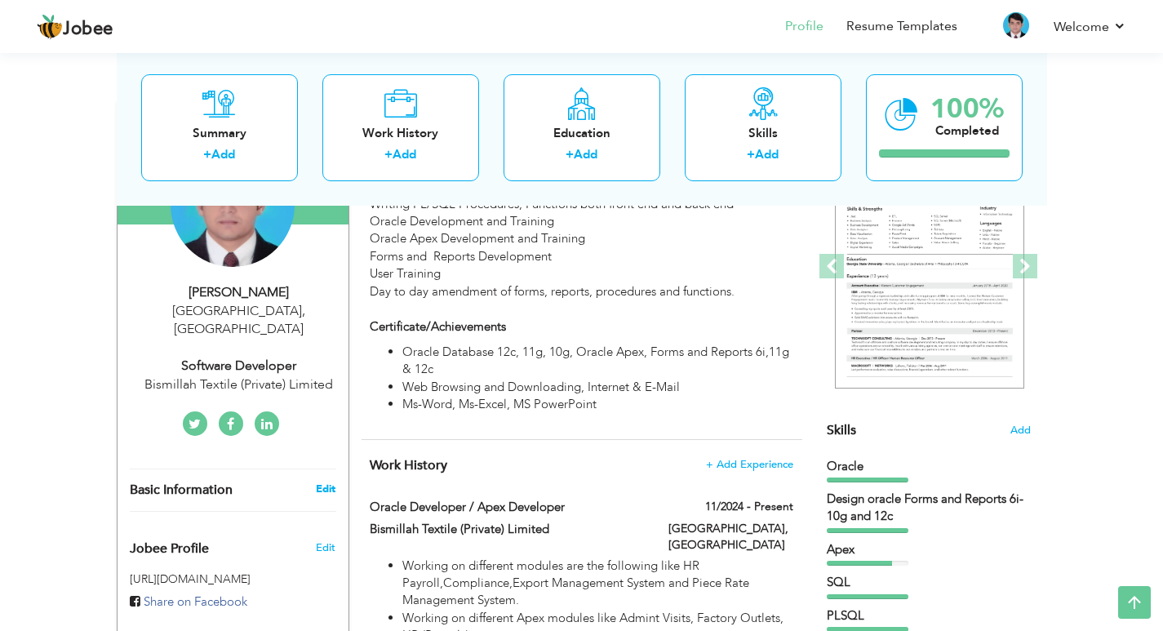
click at [335, 481] on link "Edit" at bounding box center [326, 488] width 20 height 15
type input "Sadaqat"
type input "[PERSON_NAME]"
type input "[PHONE_NUMBER]"
select select "number:166"
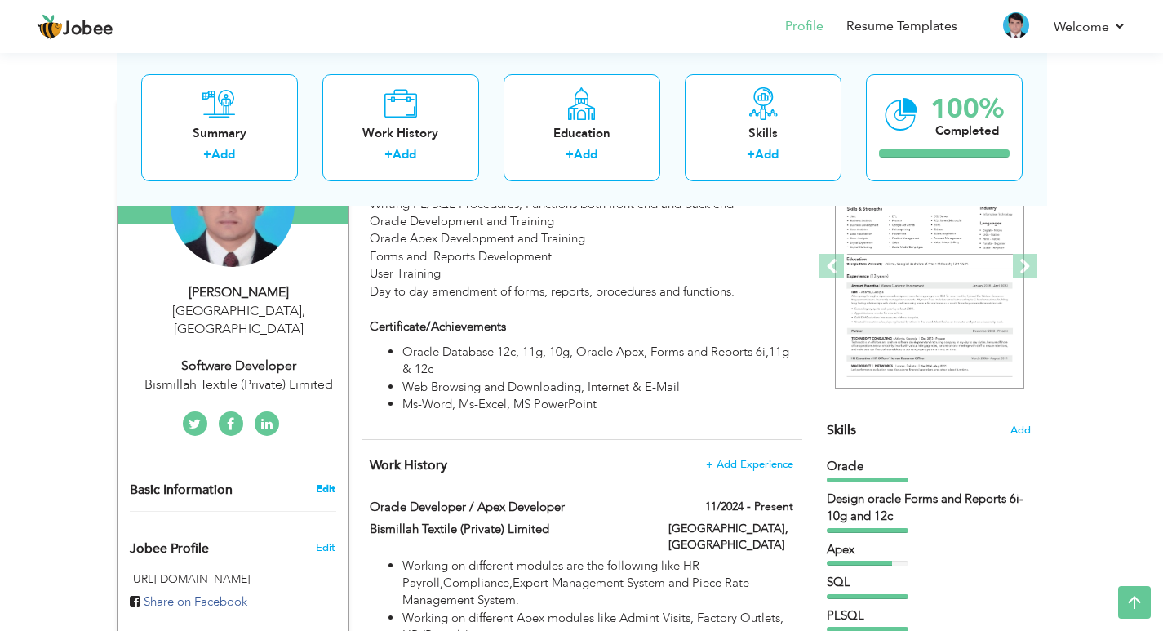
type input "[GEOGRAPHIC_DATA]"
select select "number:11"
type input "Bismillah Textile (Private) Limited"
type input "Software Developer"
type input "[DOMAIN_NAME][URL]"
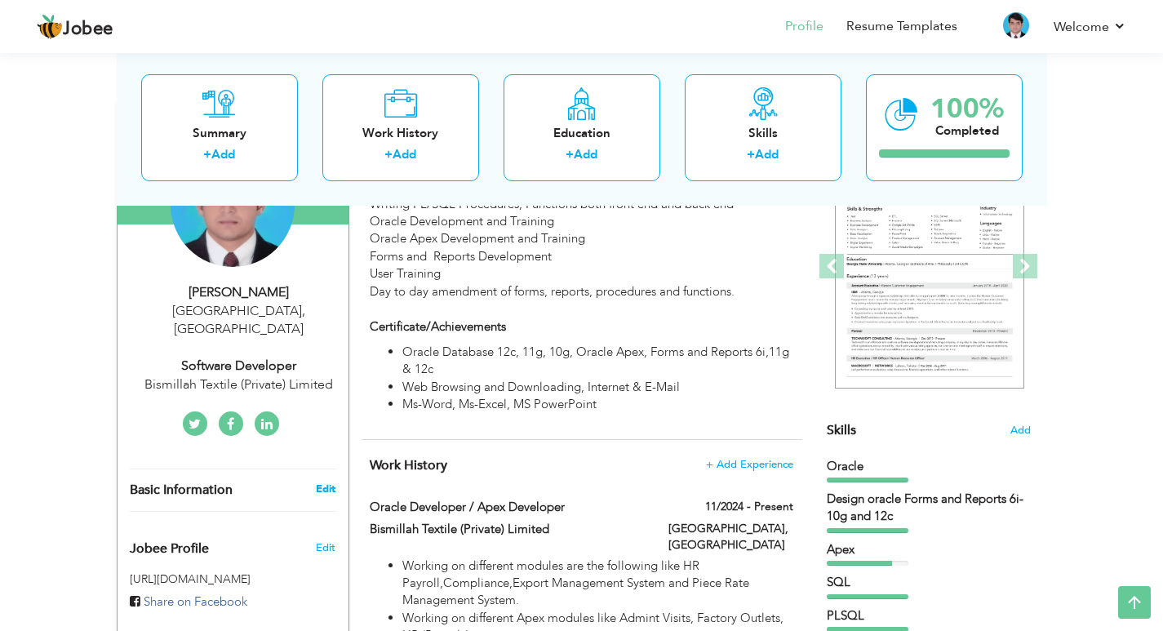
type input "[DOMAIN_NAME][URL]"
type input "[URL][DOMAIN_NAME]"
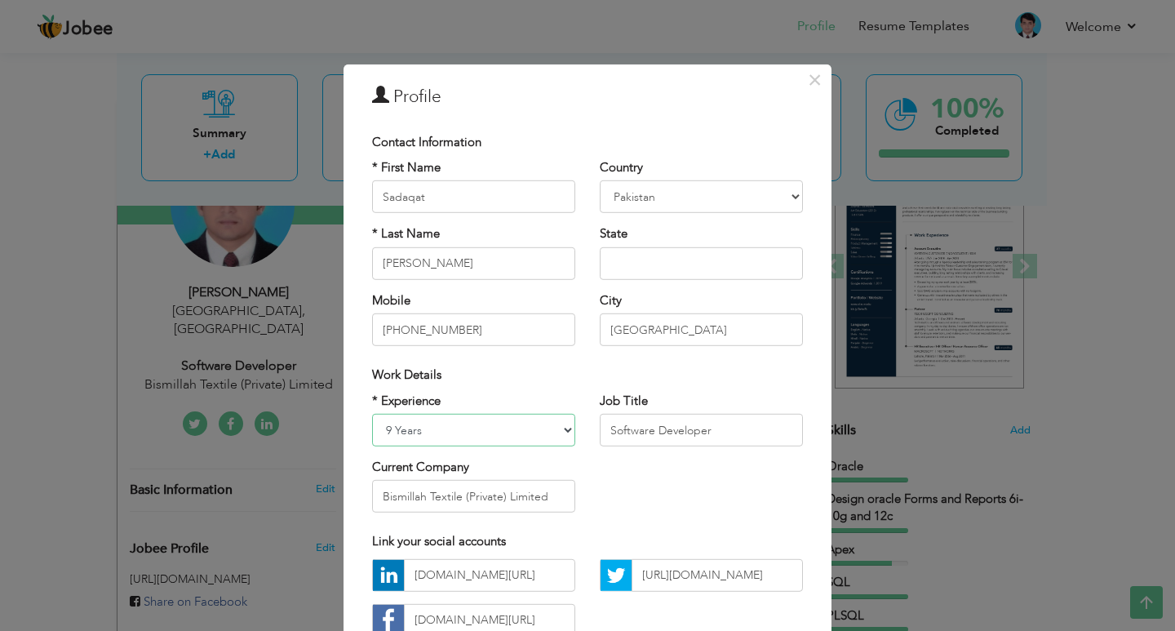
click at [451, 420] on select "Entry Level Less than 1 Year 1 Year 2 Years 3 Years 4 Years 5 Years 6 Years 7 Y…" at bounding box center [473, 430] width 203 height 33
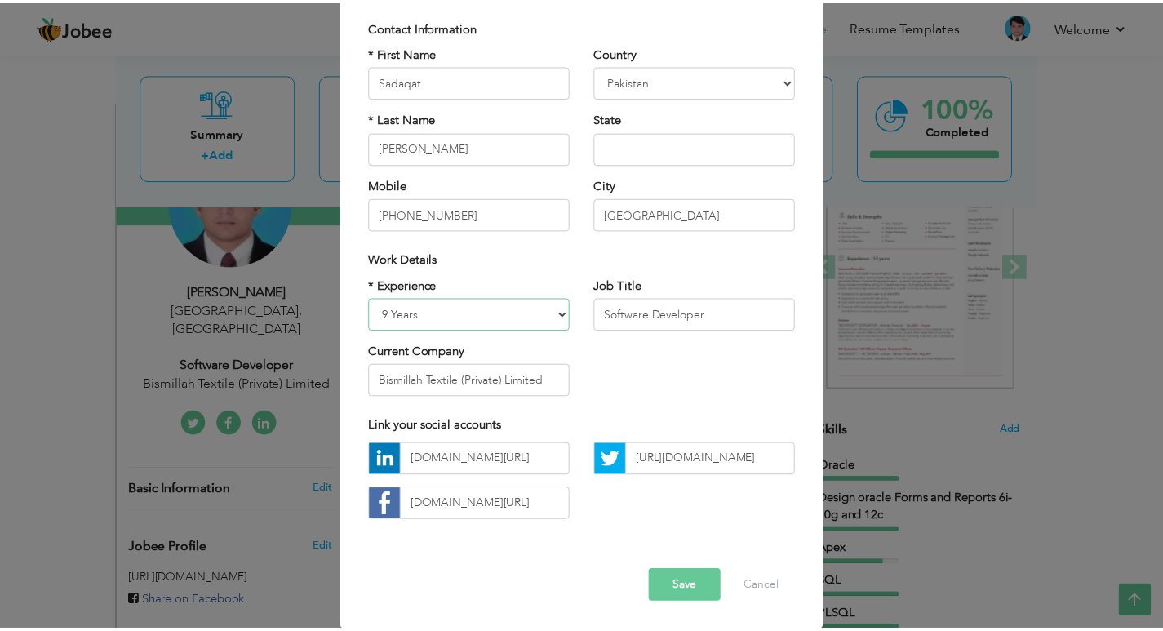
scroll to position [117, 0]
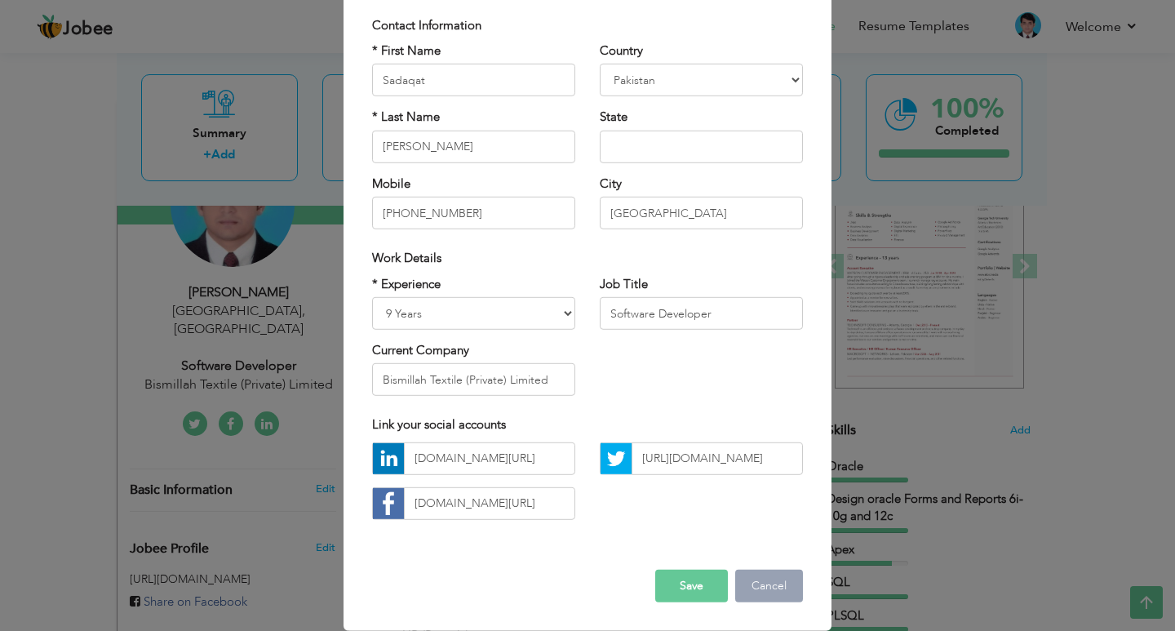
click at [777, 590] on button "Cancel" at bounding box center [769, 586] width 68 height 33
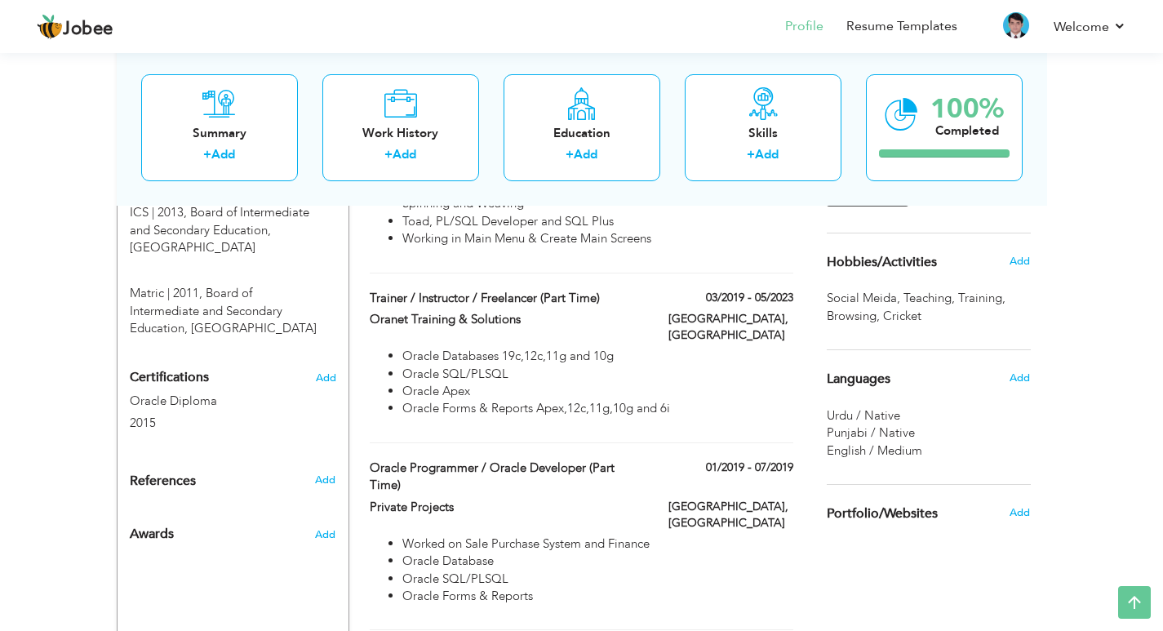
scroll to position [859, 0]
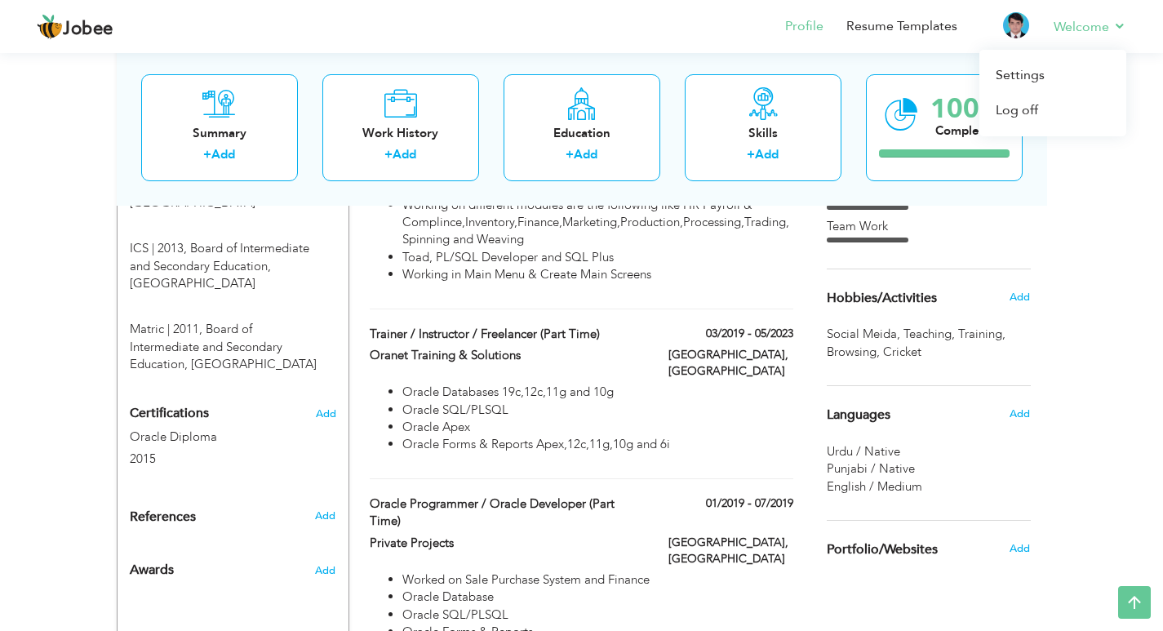
click at [1082, 14] on li "Welcome Settings Log off" at bounding box center [1078, 28] width 95 height 44
click at [1006, 112] on link "Log off" at bounding box center [1052, 110] width 147 height 35
